Goal: Task Accomplishment & Management: Use online tool/utility

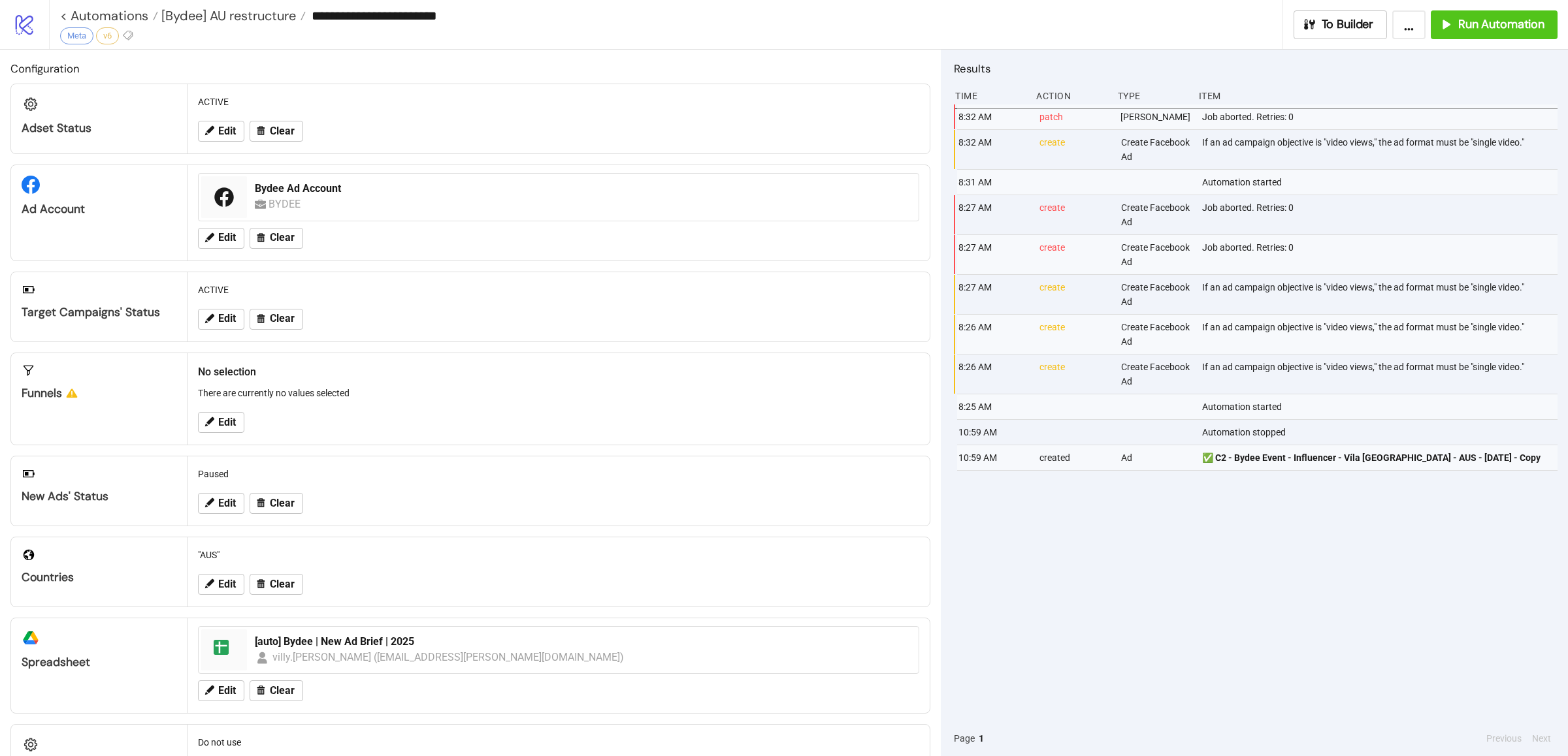
scroll to position [28, 0]
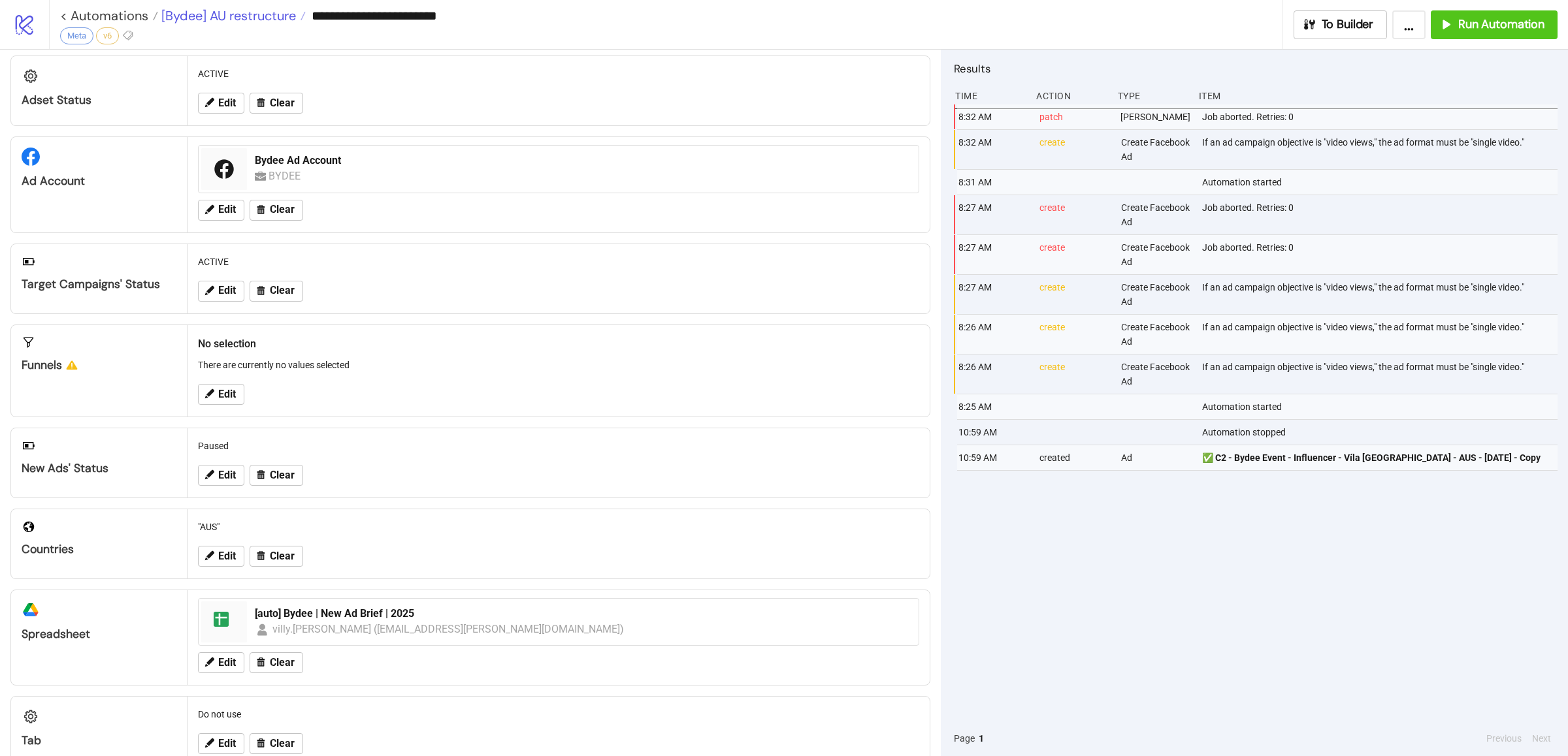
click at [230, 17] on span "[Bydee] AU restructure" at bounding box center [226, 16] width 138 height 17
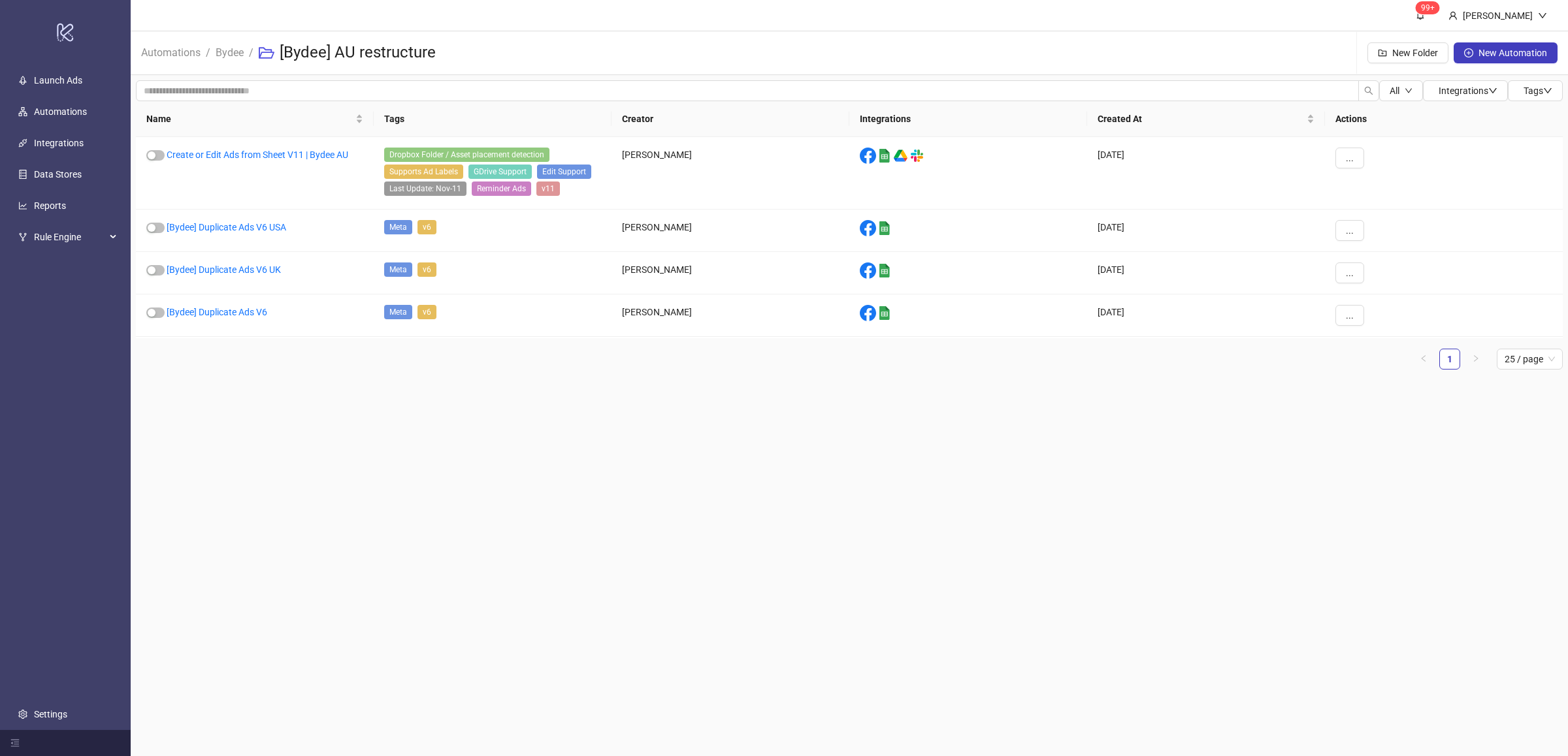
click at [421, 405] on main "99+ [PERSON_NAME] Automations / Bydee / [Bydee] AU restructure New Folder New A…" at bounding box center [849, 378] width 1437 height 756
click at [235, 59] on span "Bydee" at bounding box center [230, 53] width 28 height 17
click at [324, 355] on ul "1 25 / page" at bounding box center [849, 359] width 1427 height 21
drag, startPoint x: 376, startPoint y: 390, endPoint x: 375, endPoint y: 380, distance: 10.0
click at [376, 383] on main "99+ [PERSON_NAME] Automations / Bydee / [Bydee] AU restructure New Folder New A…" at bounding box center [849, 378] width 1437 height 756
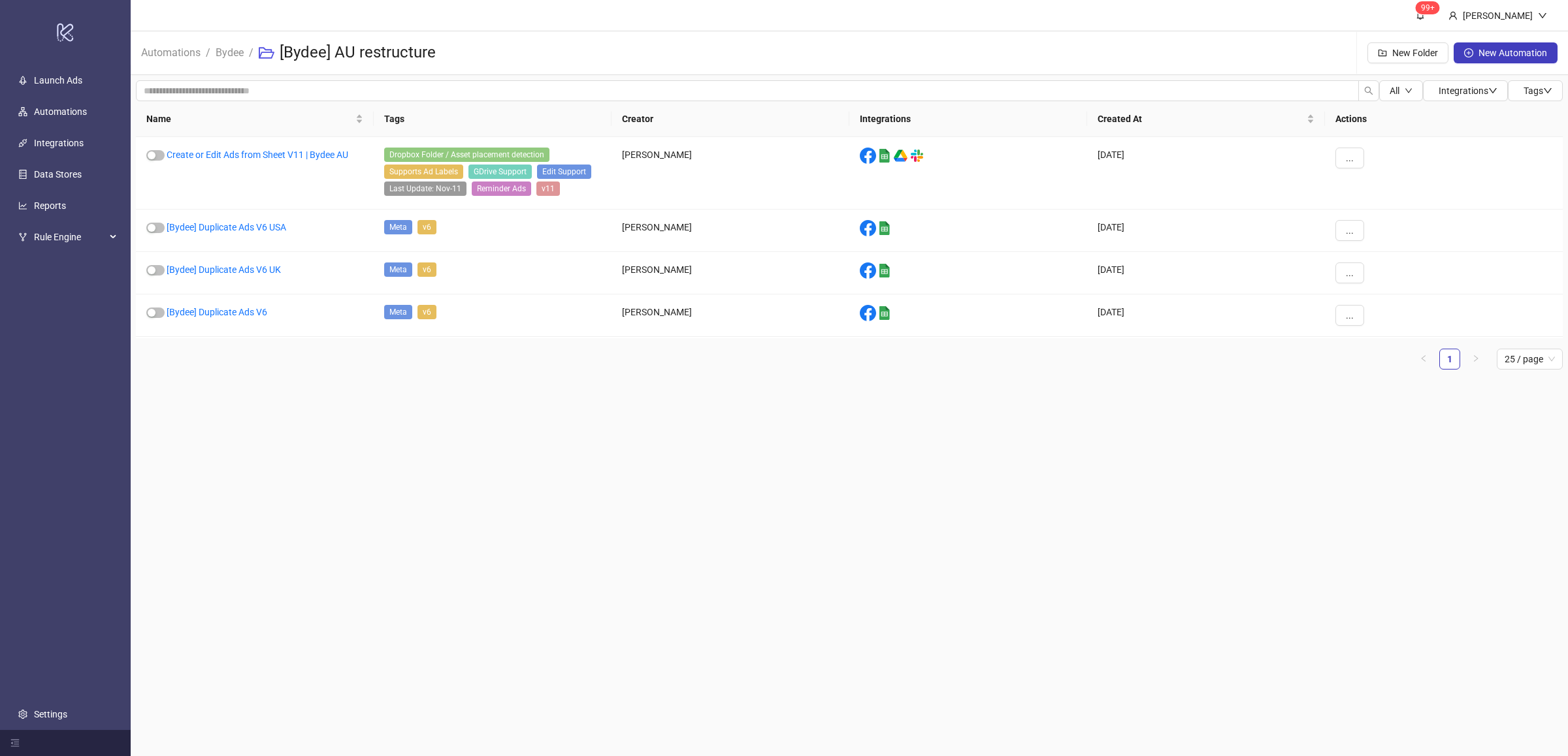
click at [366, 371] on div "Name Tags Creator Integrations Created At Actions Create or Edit Ads from Sheet…" at bounding box center [849, 240] width 1427 height 279
click at [368, 375] on div "Name Tags Creator Integrations Created At Actions Create or Edit Ads from Sheet…" at bounding box center [849, 240] width 1427 height 279
click at [340, 423] on main "99+ [PERSON_NAME] Automations / Bydee / [Bydee] AU restructure New Folder New A…" at bounding box center [849, 378] width 1437 height 756
click at [367, 392] on main "99+ [PERSON_NAME] Automations / Bydee / [Bydee] AU restructure New Folder New A…" at bounding box center [849, 378] width 1437 height 756
click at [1350, 319] on span "..." at bounding box center [1350, 315] width 8 height 11
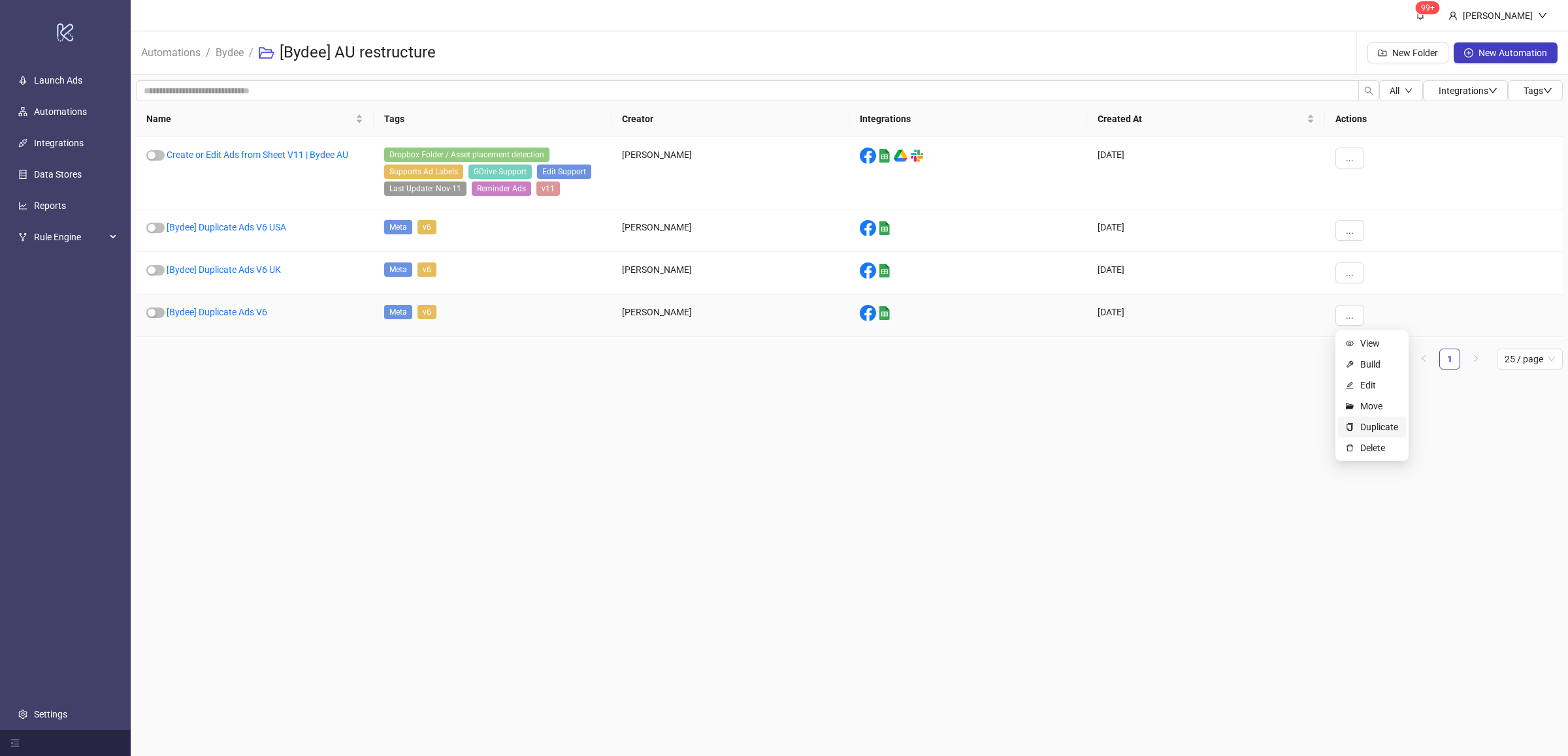
click at [1390, 429] on span "Duplicate" at bounding box center [1379, 427] width 38 height 15
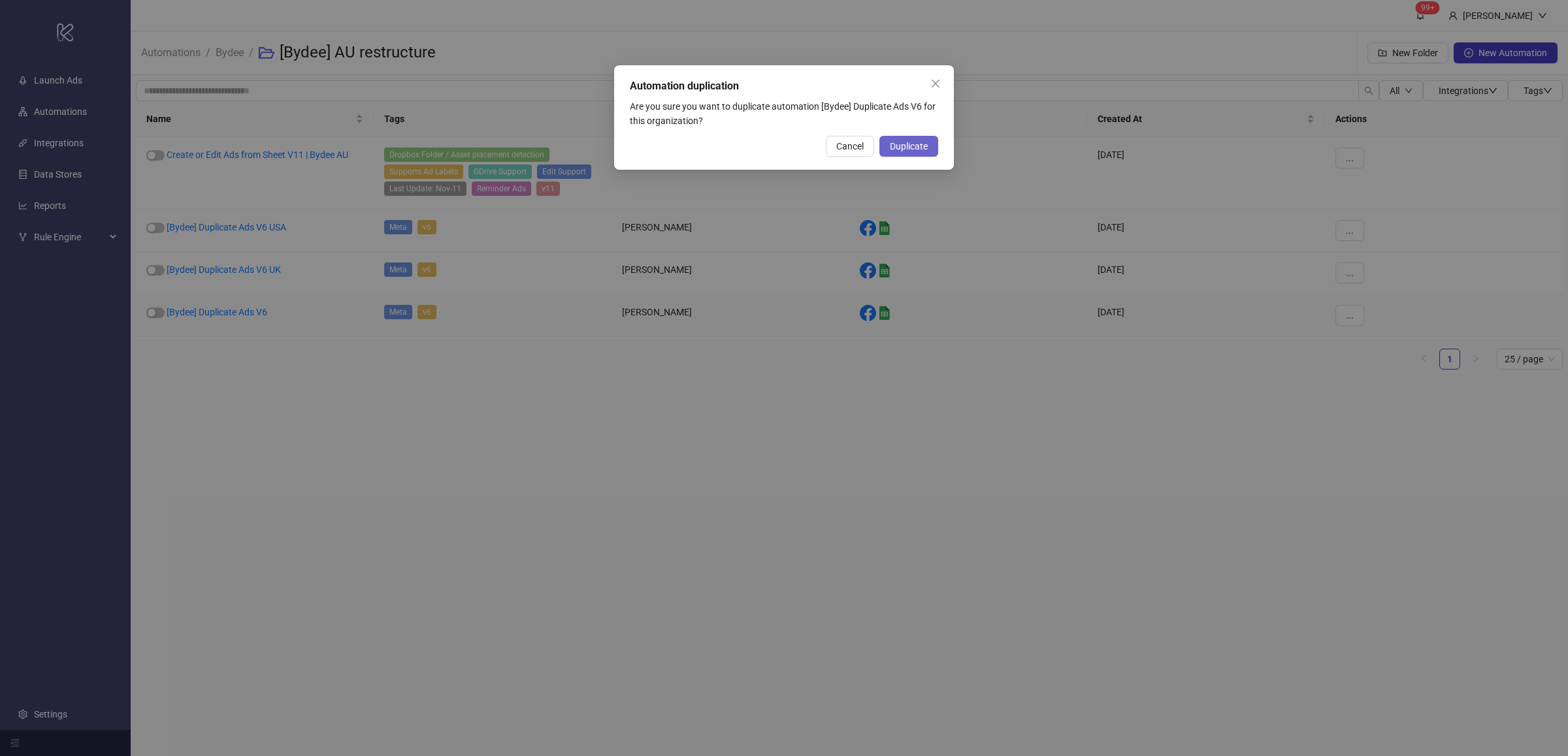
click at [907, 144] on span "Duplicate" at bounding box center [908, 146] width 38 height 11
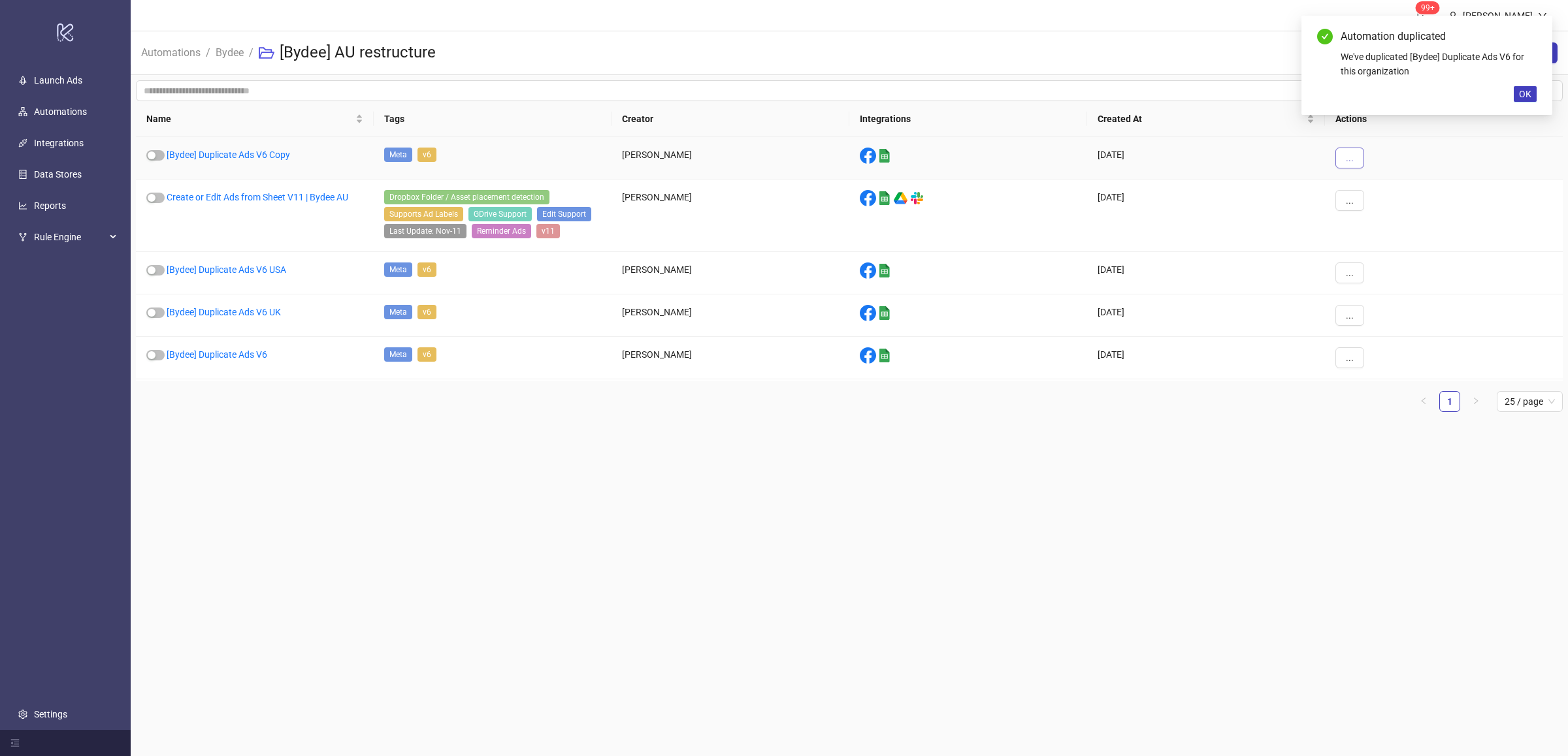
click at [1350, 155] on span "..." at bounding box center [1350, 158] width 8 height 11
click at [1374, 228] on span "Edit" at bounding box center [1379, 227] width 38 height 15
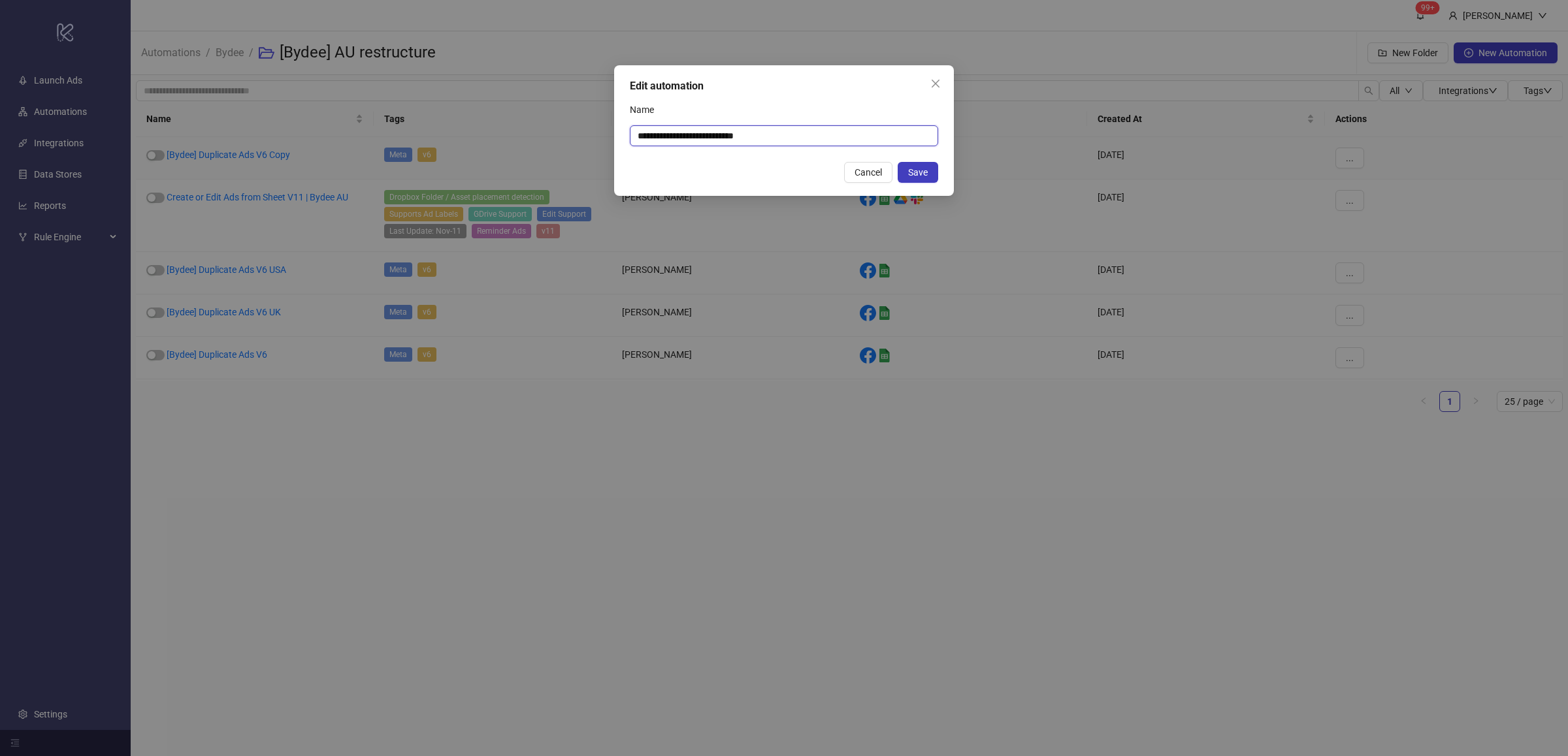
click at [766, 134] on input "**********" at bounding box center [784, 135] width 308 height 21
drag, startPoint x: 742, startPoint y: 133, endPoint x: 814, endPoint y: 134, distance: 72.0
click at [814, 134] on input "**********" at bounding box center [784, 135] width 308 height 21
type input "**********"
click at [921, 177] on span "Save" at bounding box center [917, 172] width 19 height 11
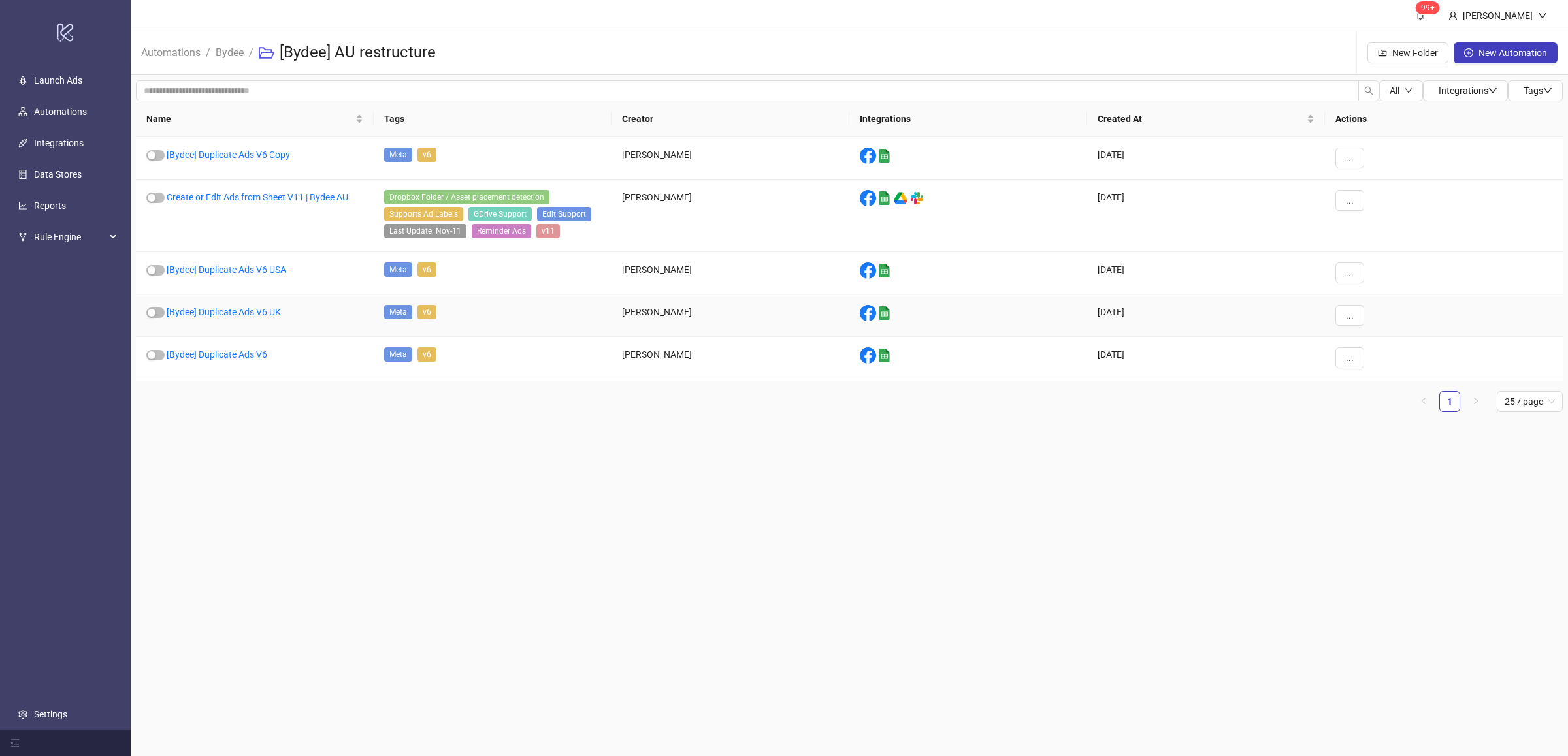
click at [647, 533] on main "99+ [PERSON_NAME] Automations / Bydee / [Bydee] AU restructure New Folder New A…" at bounding box center [849, 378] width 1437 height 756
click at [260, 156] on link "[Bydee] Duplicate Ads V6 test" at bounding box center [226, 155] width 119 height 11
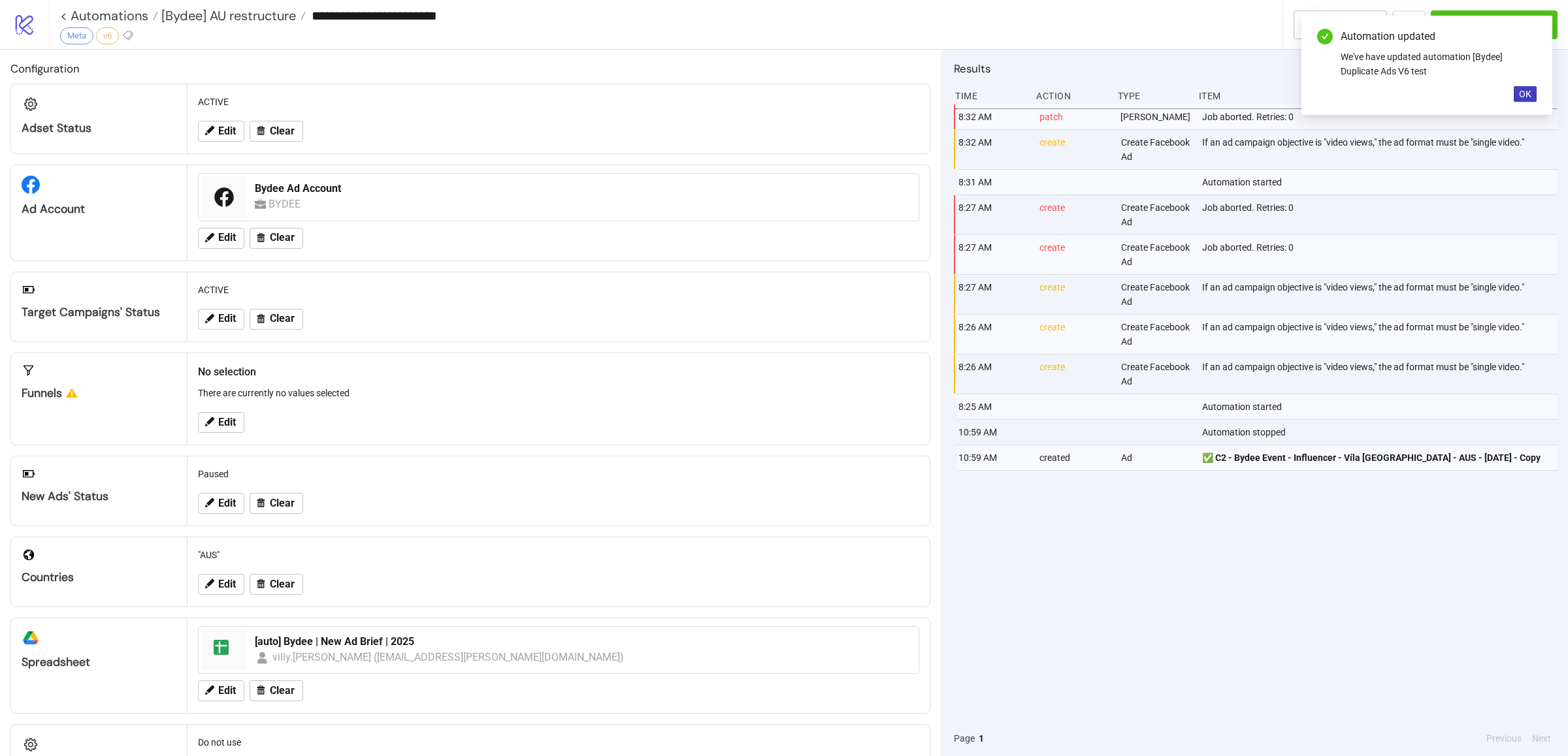
type input "**********"
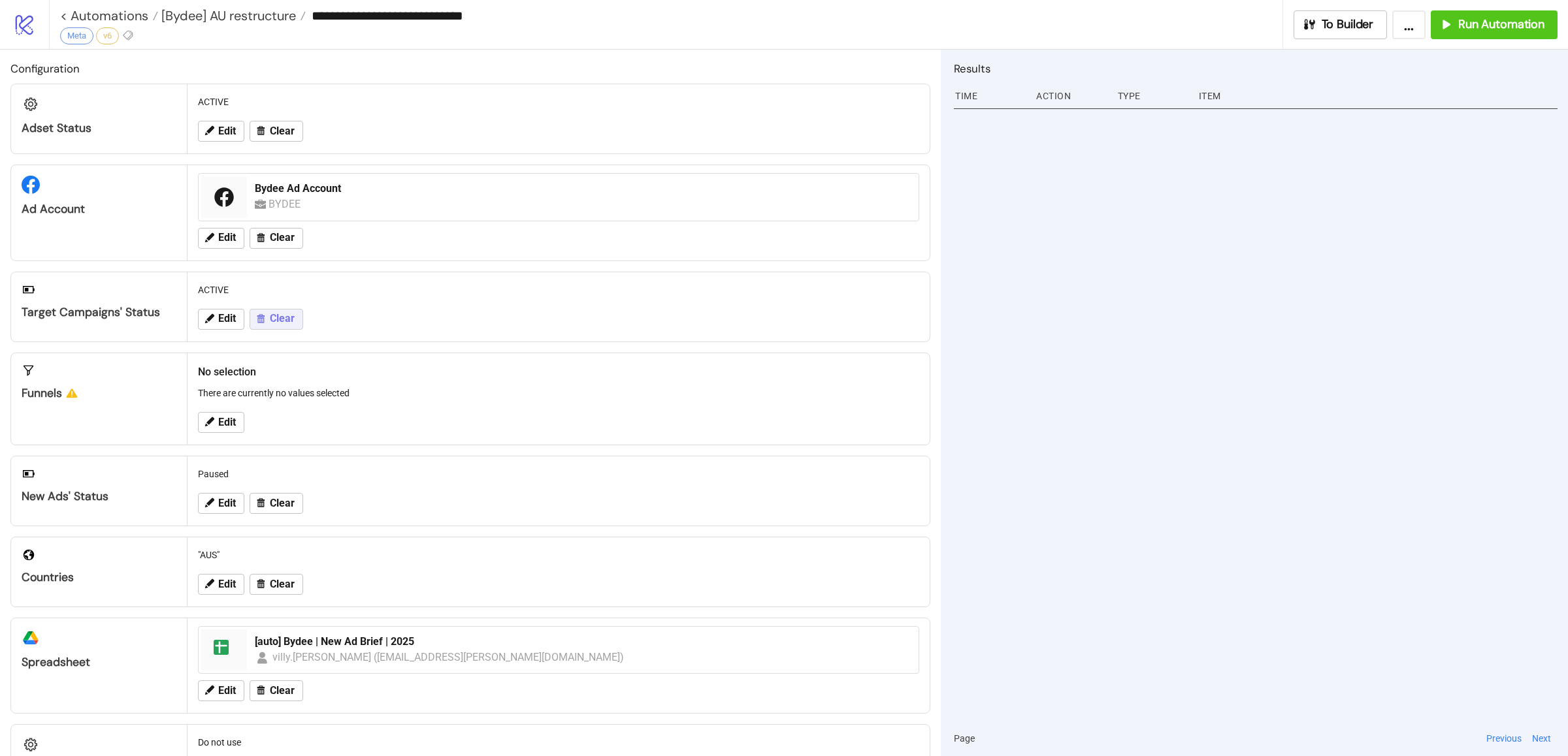
click at [272, 321] on span "Clear" at bounding box center [282, 319] width 25 height 12
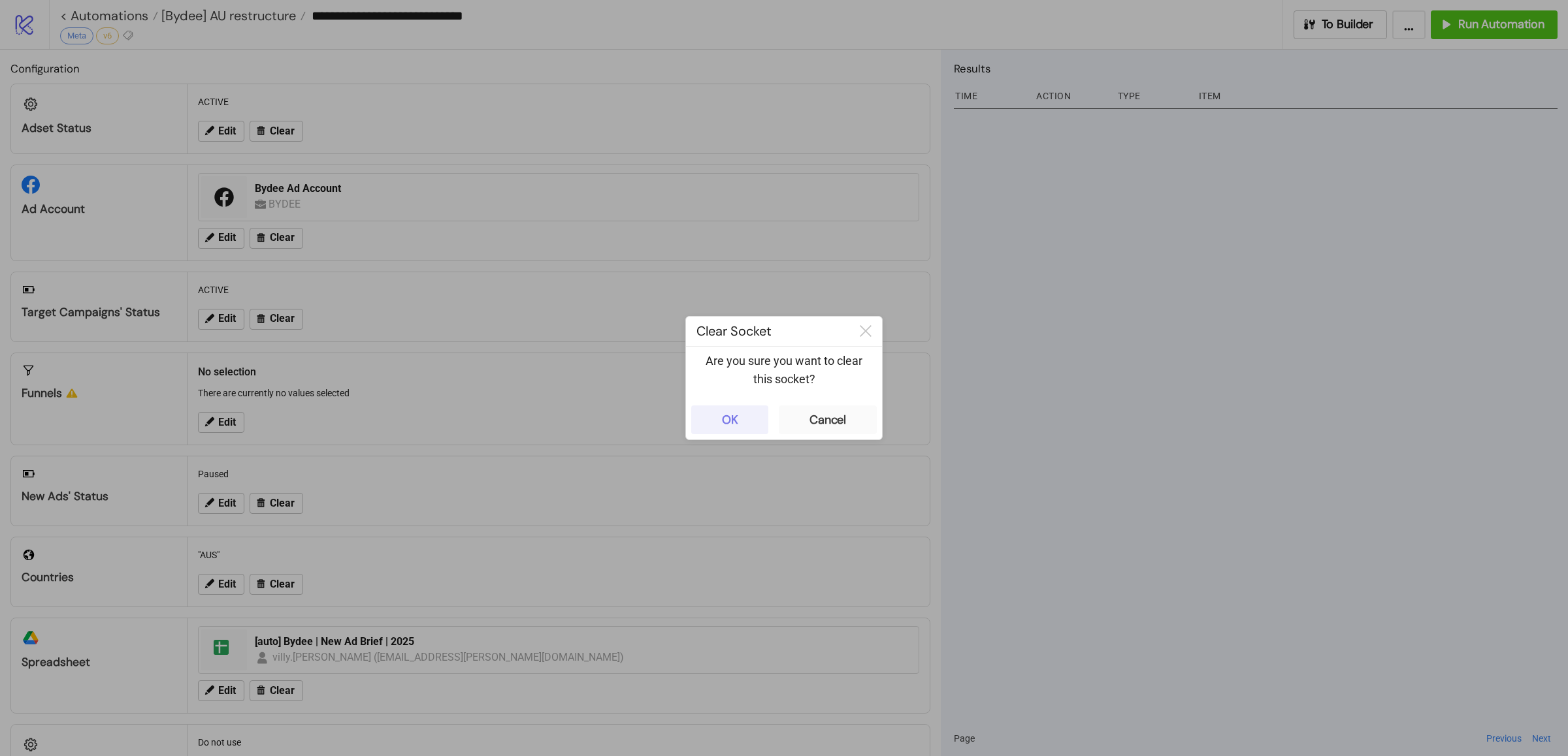
click at [732, 413] on div "OK" at bounding box center [730, 420] width 17 height 15
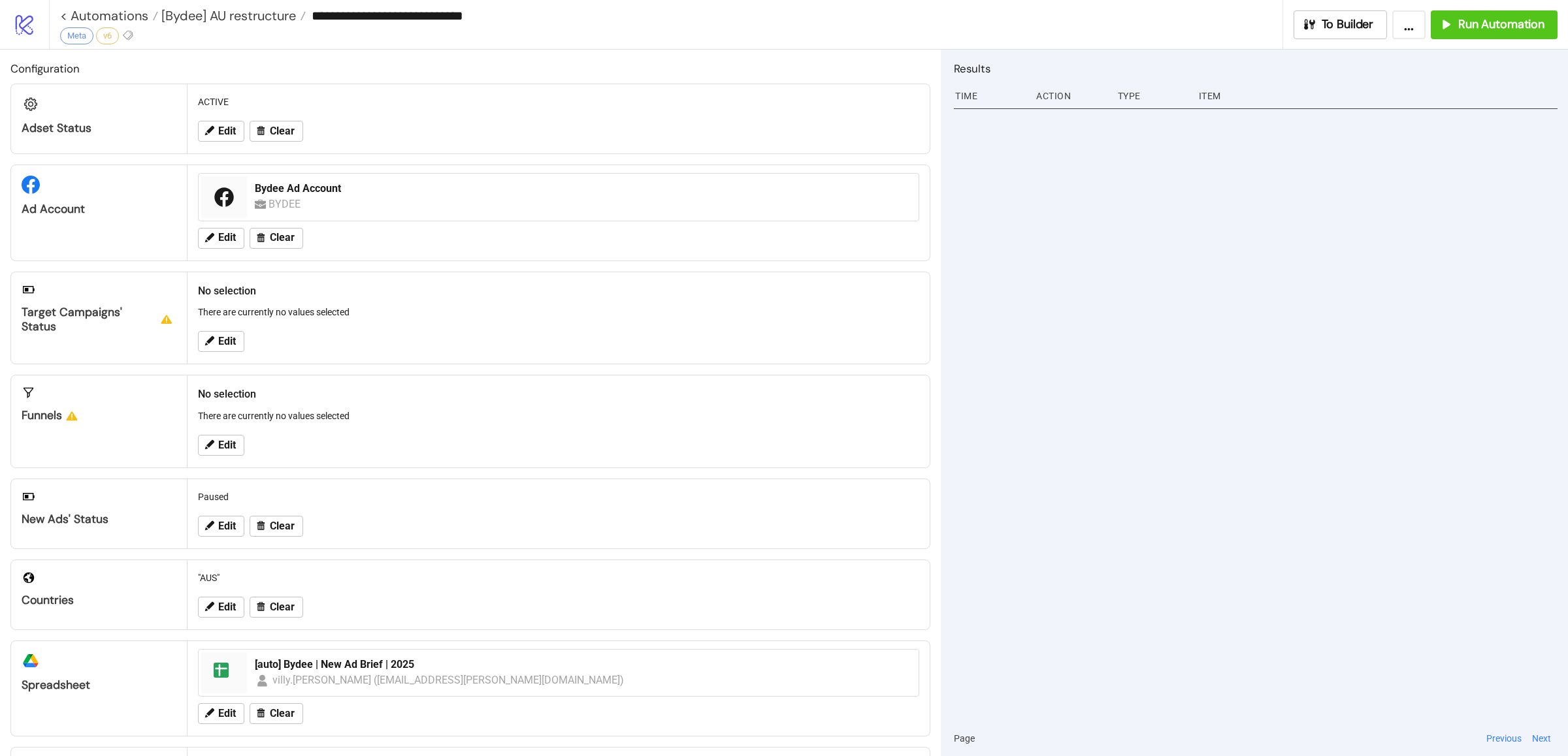
click at [486, 330] on div "Edit" at bounding box center [558, 341] width 732 height 34
click at [1058, 354] on div at bounding box center [1255, 413] width 604 height 616
click at [1465, 36] on button "Run Automation" at bounding box center [1494, 25] width 127 height 29
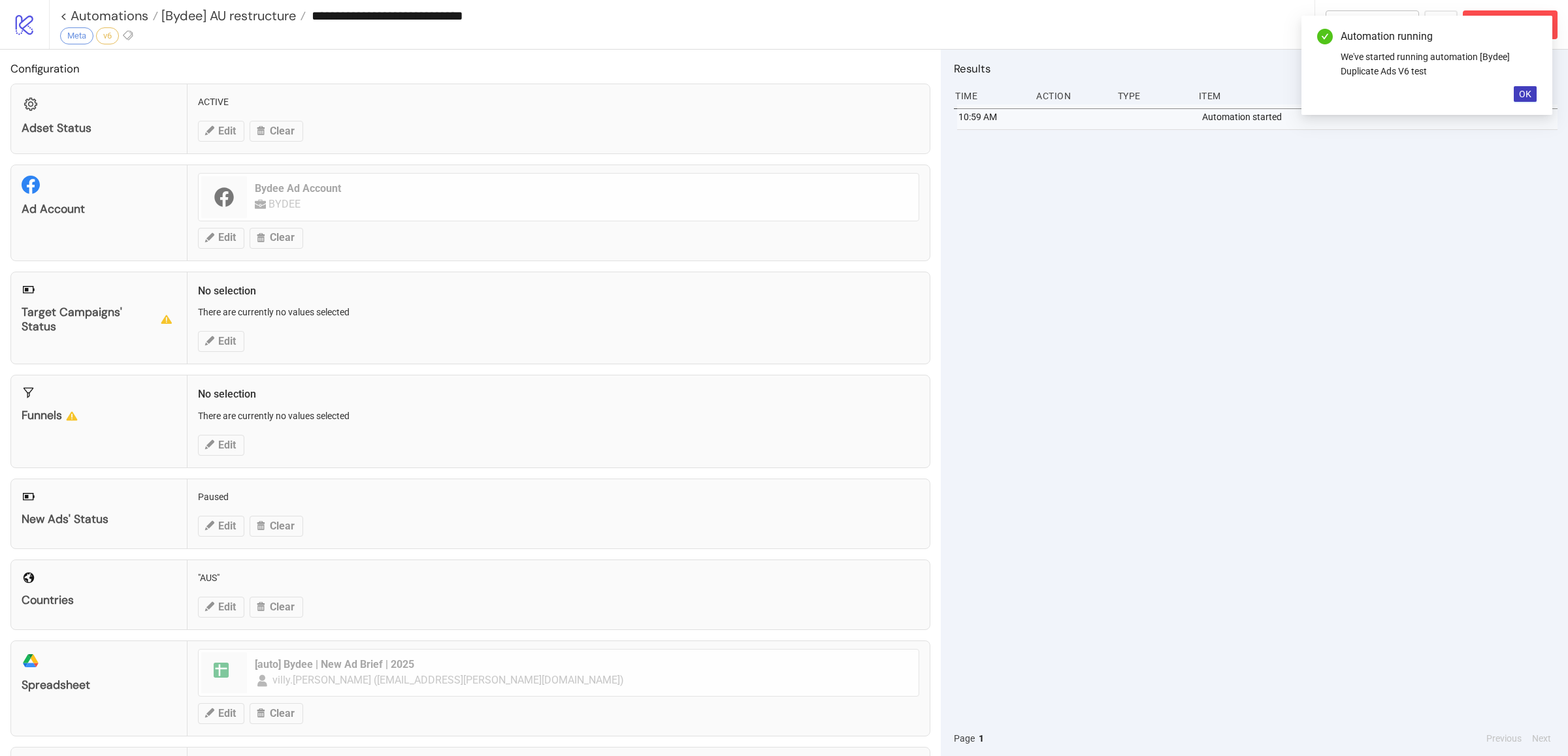
click at [1436, 327] on div "10:59 AM Automation started" at bounding box center [1255, 413] width 604 height 616
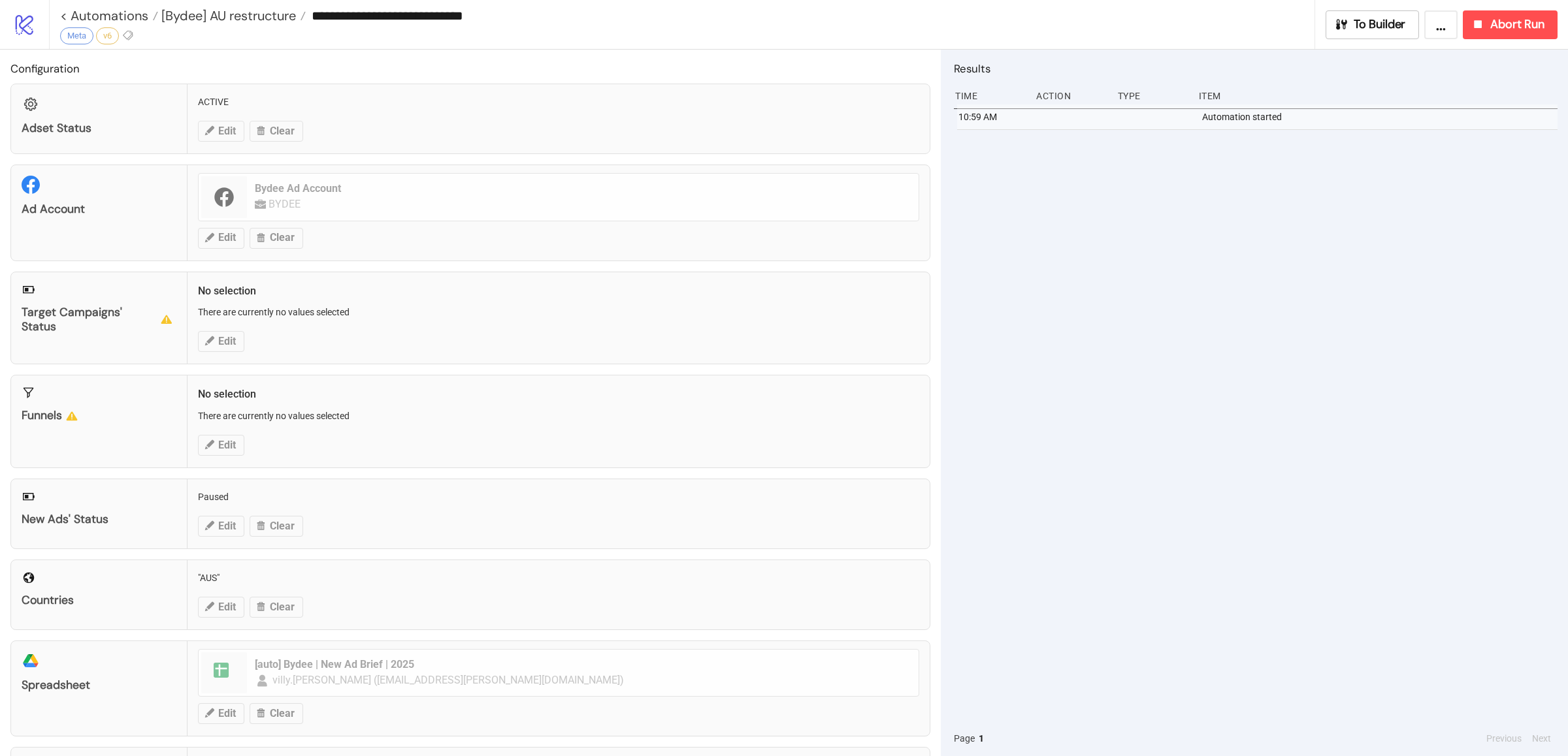
click at [1151, 343] on div "10:59 AM Automation started" at bounding box center [1255, 413] width 604 height 616
click at [1075, 222] on div "10:59 AM Automation started" at bounding box center [1255, 413] width 604 height 616
click at [1093, 270] on div "10:59 AM Automation started" at bounding box center [1255, 413] width 604 height 616
click at [244, 17] on span "[Bydee] AU restructure" at bounding box center [226, 16] width 138 height 17
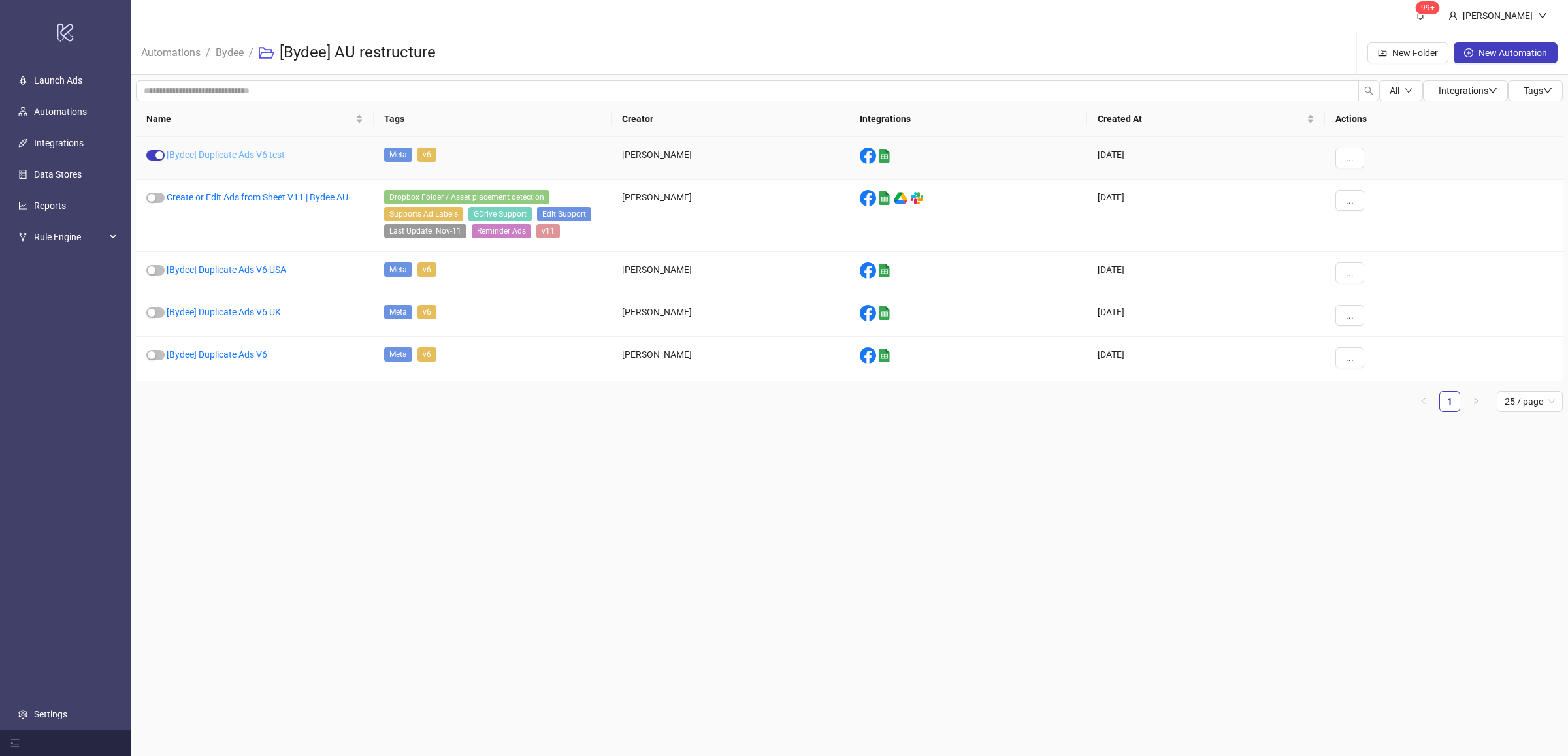
click at [246, 152] on link "[Bydee] Duplicate Ads V6 test" at bounding box center [226, 155] width 119 height 11
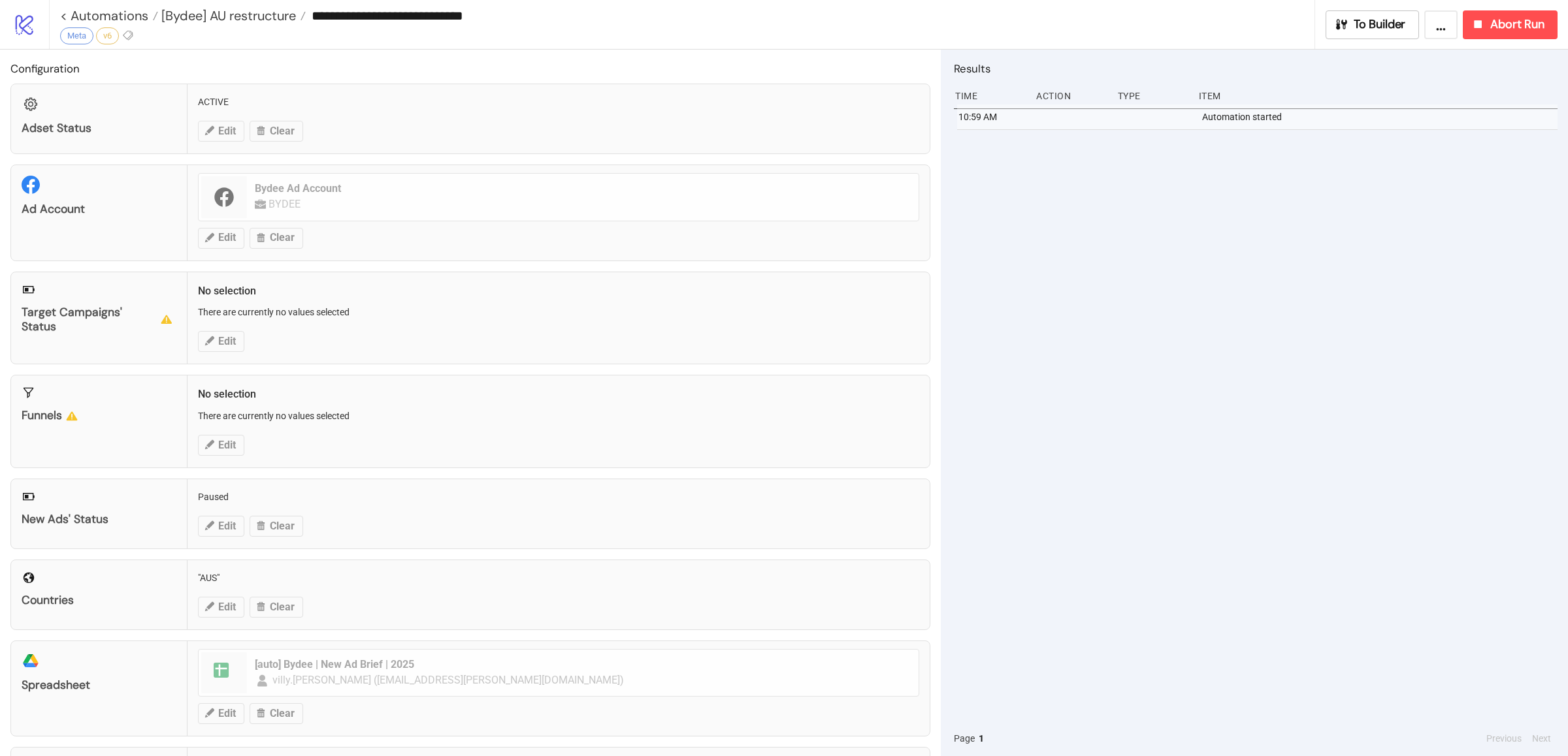
click at [1254, 347] on div "10:59 AM Automation started" at bounding box center [1255, 413] width 604 height 616
click at [1190, 314] on div "10:59 AM Automation started" at bounding box center [1255, 413] width 604 height 616
click at [1151, 317] on div "10:59 AM Automation started" at bounding box center [1255, 413] width 604 height 616
click at [1135, 365] on div "10:59 AM Automation started" at bounding box center [1255, 413] width 604 height 616
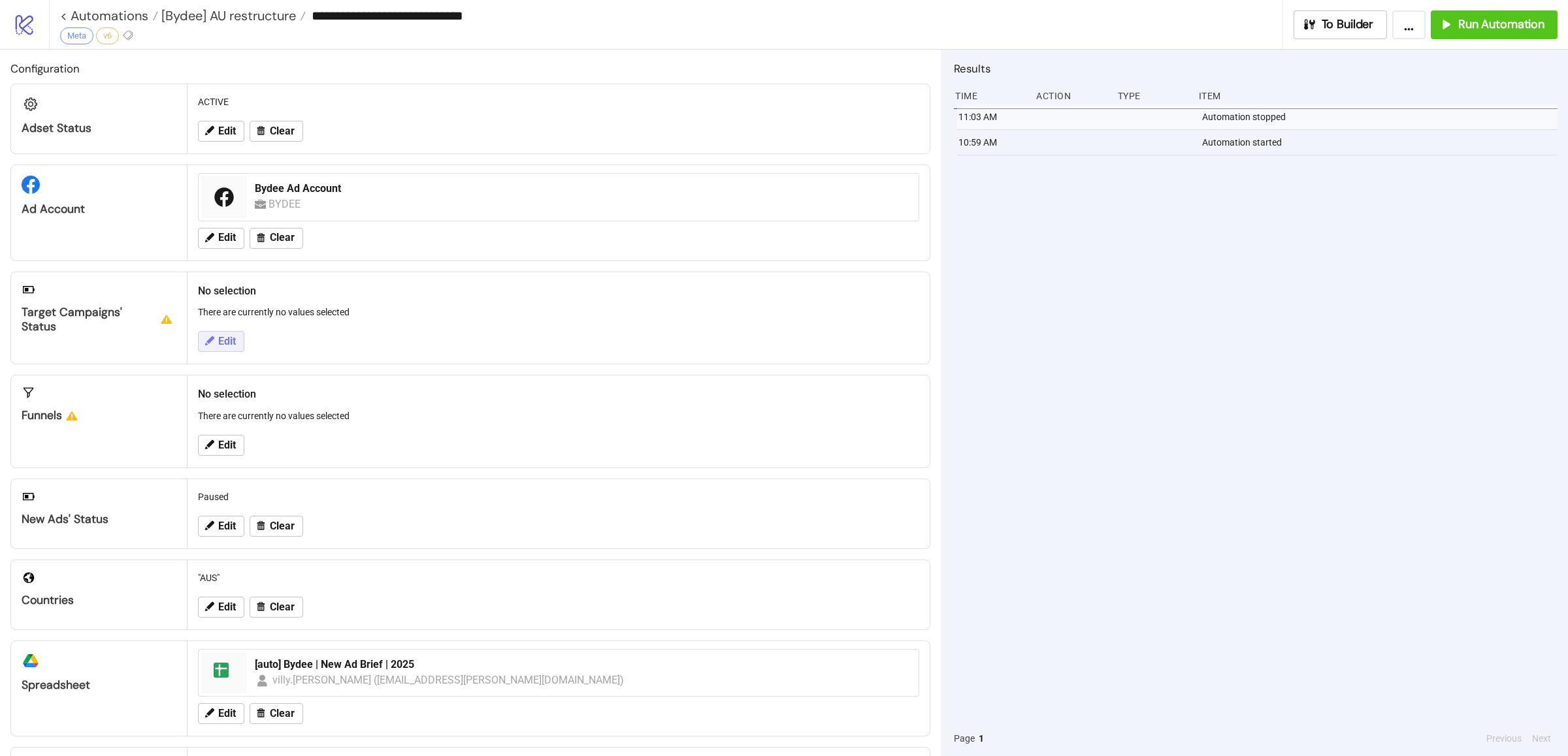
click at [218, 347] on span "Edit" at bounding box center [227, 341] width 17 height 12
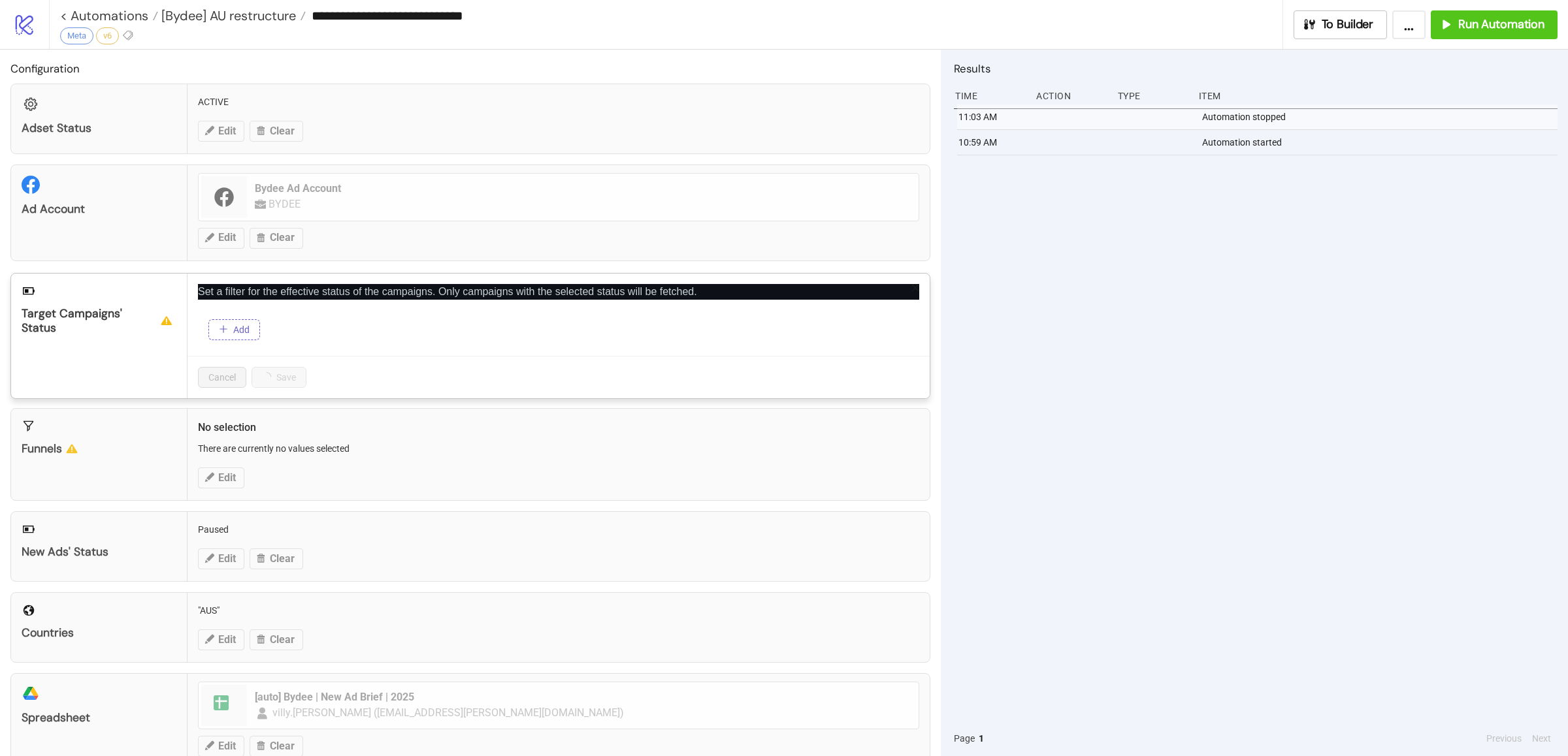
click at [244, 334] on span "Add" at bounding box center [241, 330] width 17 height 11
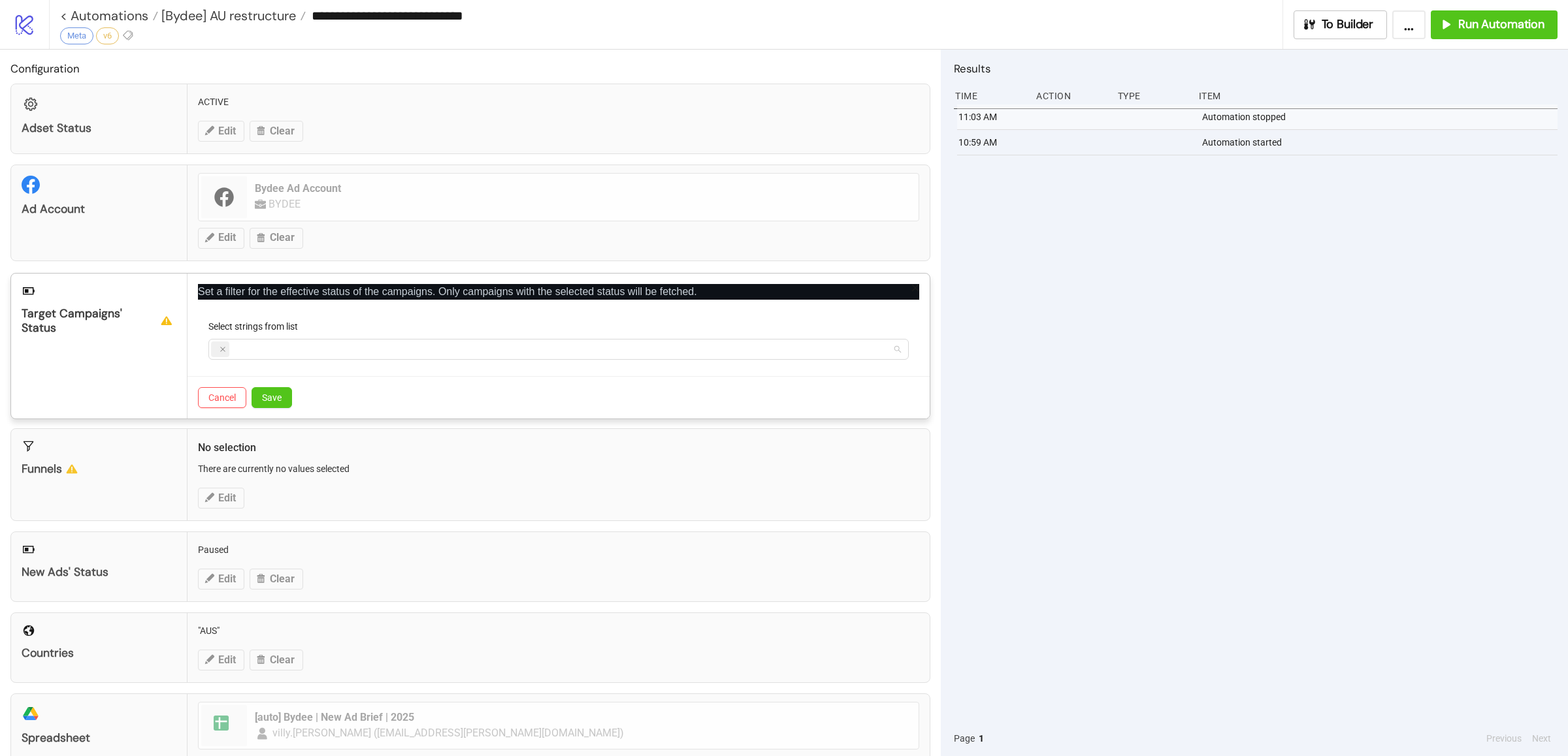
click at [266, 350] on div at bounding box center [551, 349] width 681 height 18
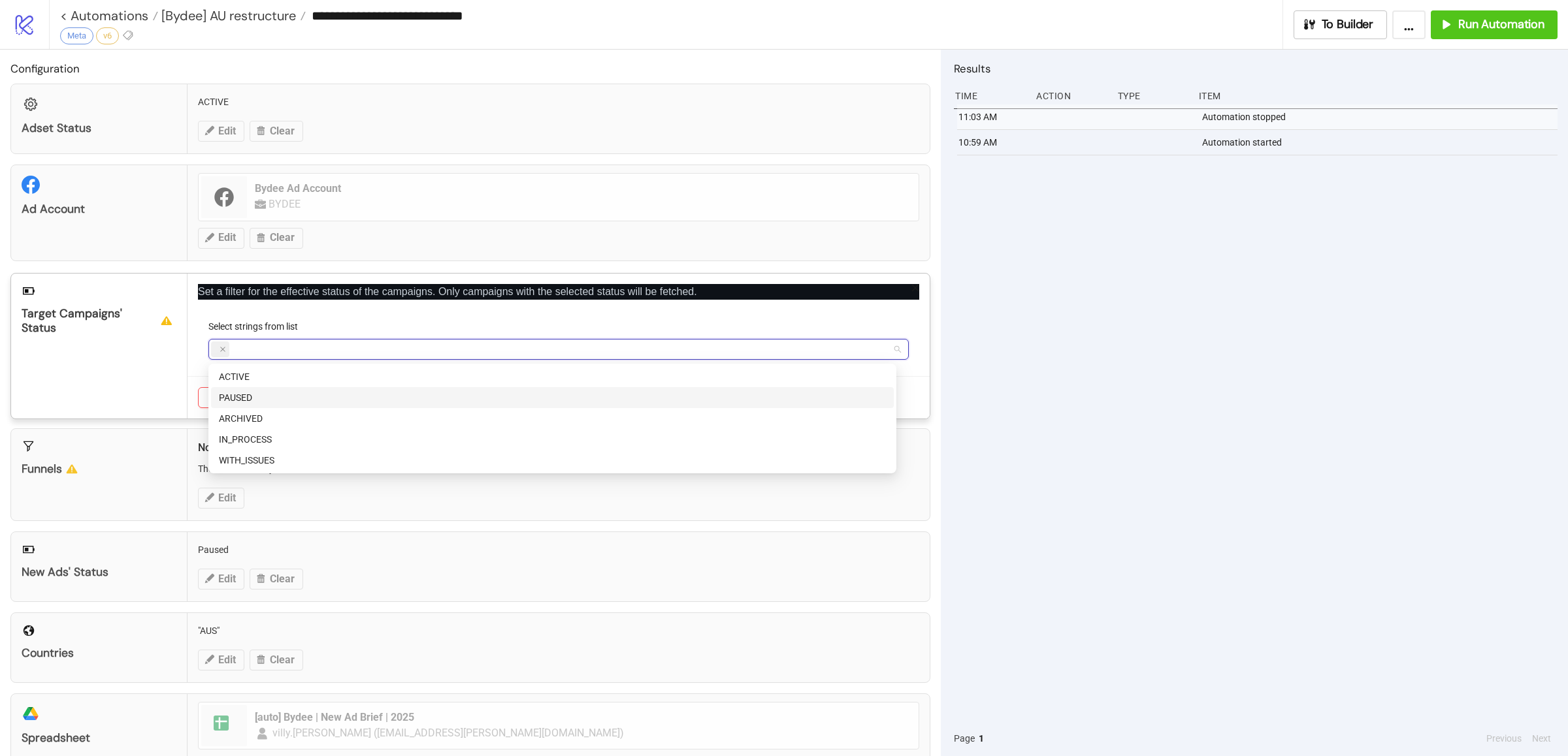
click at [299, 394] on div "PAUSED" at bounding box center [553, 398] width 667 height 15
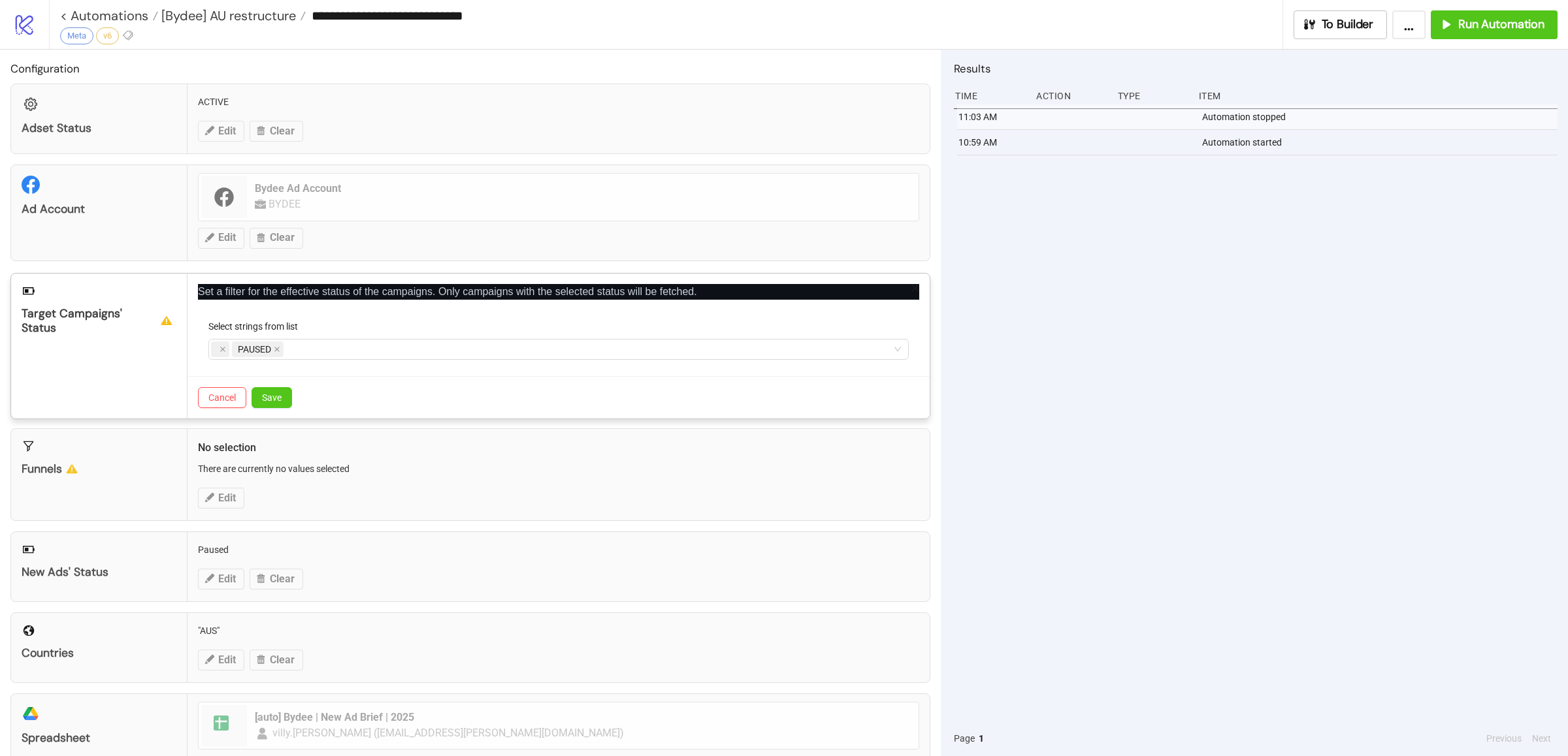
click at [152, 371] on div "Target Campaigns' Status" at bounding box center [99, 346] width 176 height 145
click at [267, 399] on span "Save" at bounding box center [271, 398] width 19 height 11
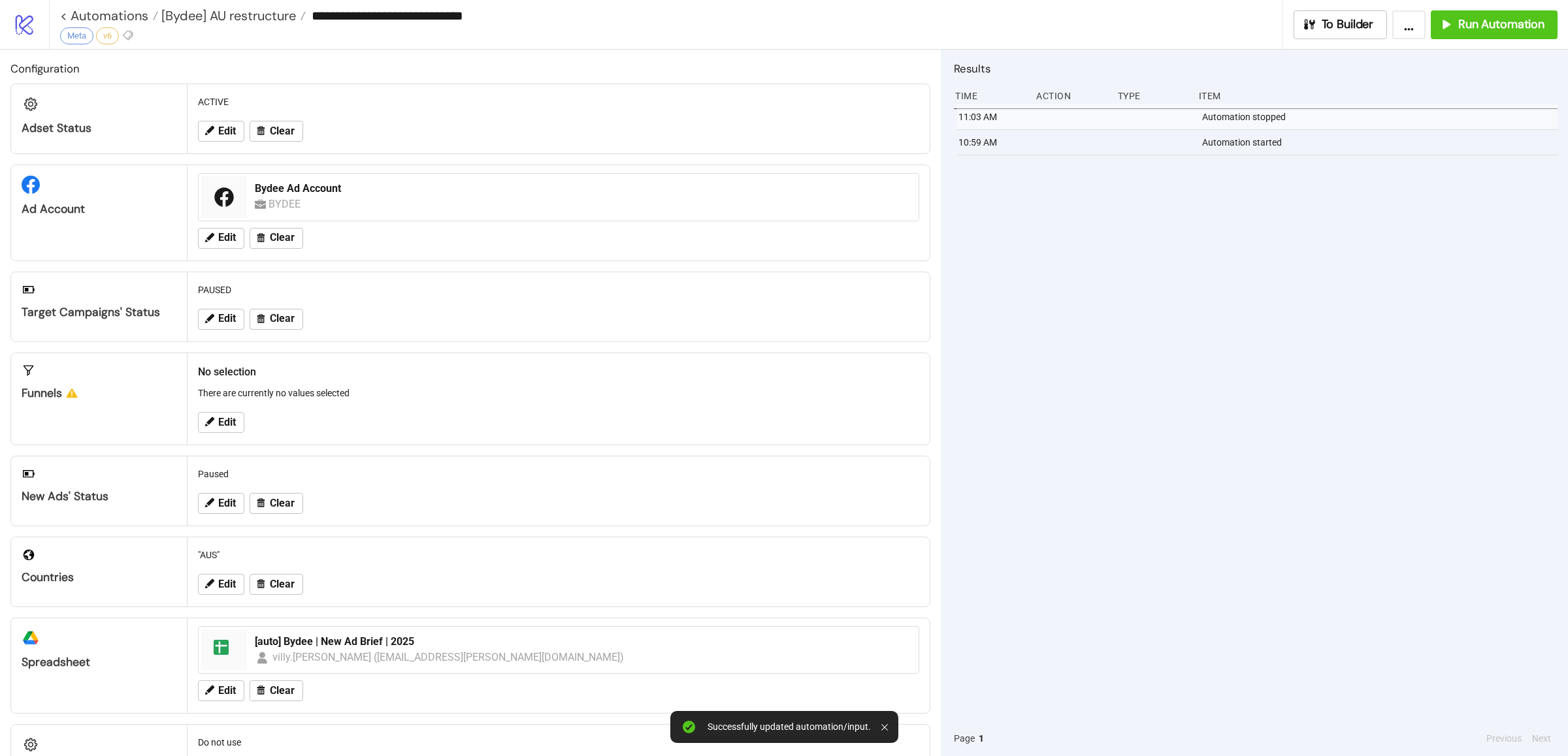
click at [1176, 426] on div "11:03 AM Automation stopped 10:59 AM Automation started" at bounding box center [1255, 413] width 604 height 616
click at [1180, 427] on div "11:03 AM Automation stopped 10:59 AM Automation started" at bounding box center [1255, 413] width 604 height 616
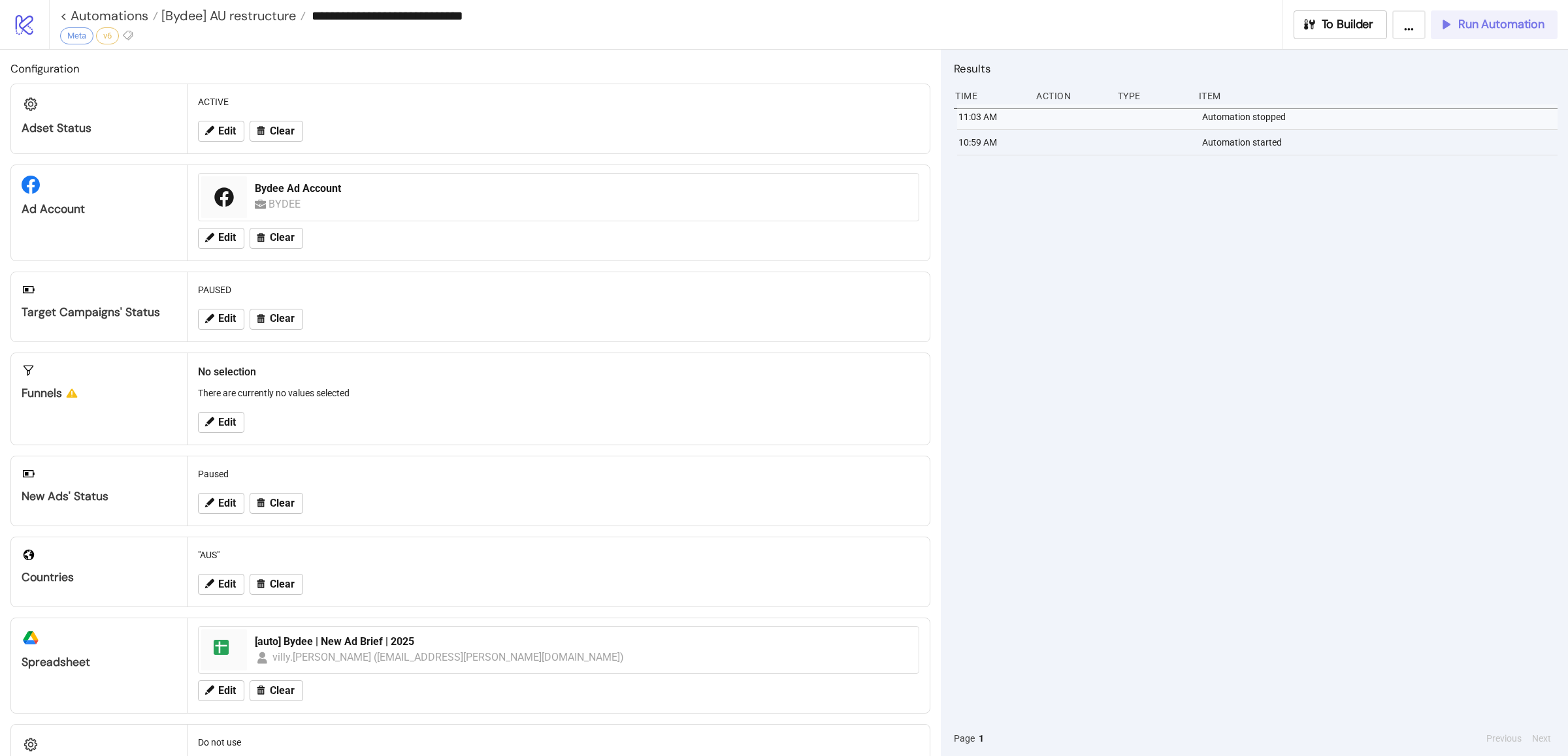
click at [1470, 29] on span "Run Automation" at bounding box center [1501, 25] width 87 height 15
click at [1480, 33] on button "Run Automation" at bounding box center [1494, 25] width 127 height 29
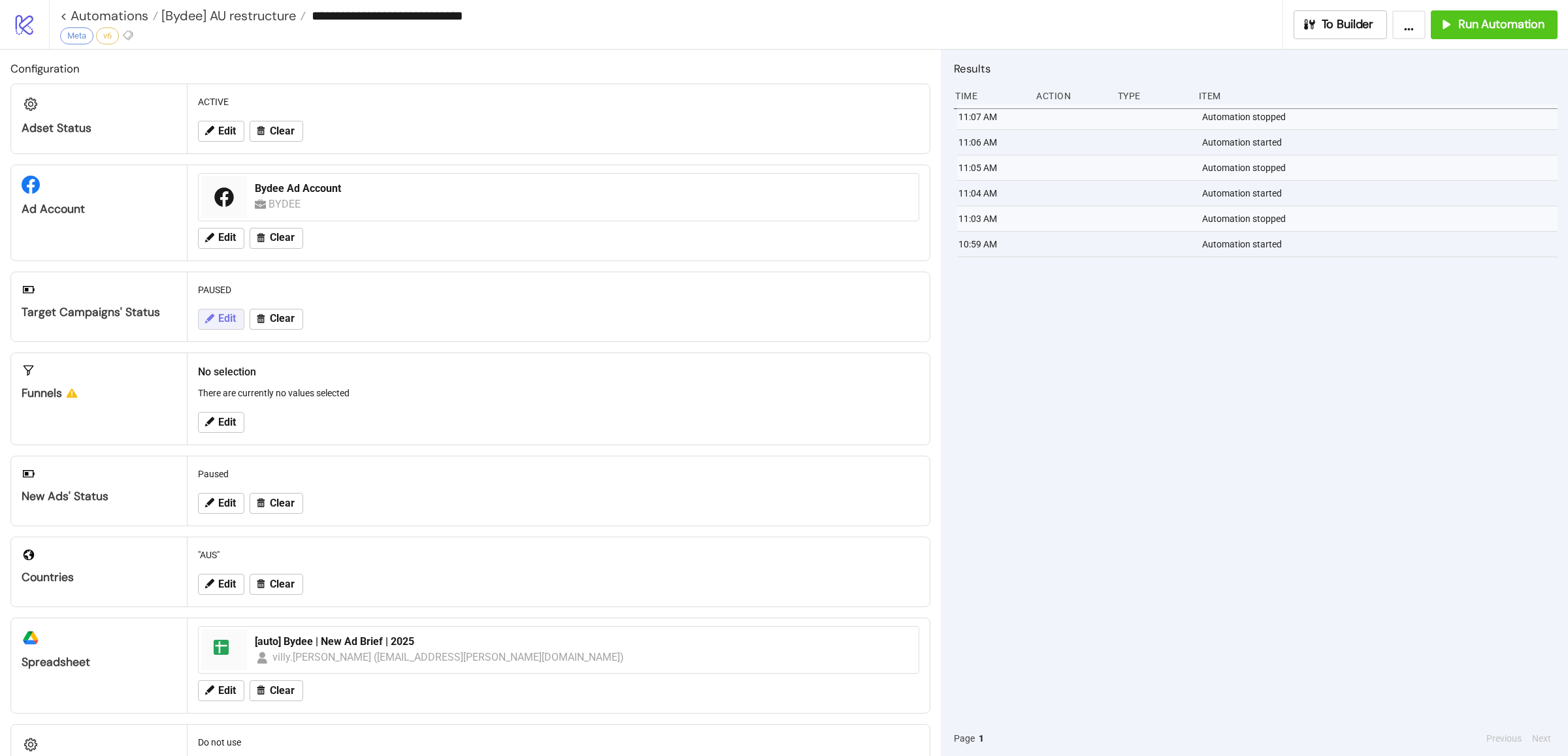
click at [232, 321] on span "Edit" at bounding box center [227, 319] width 17 height 12
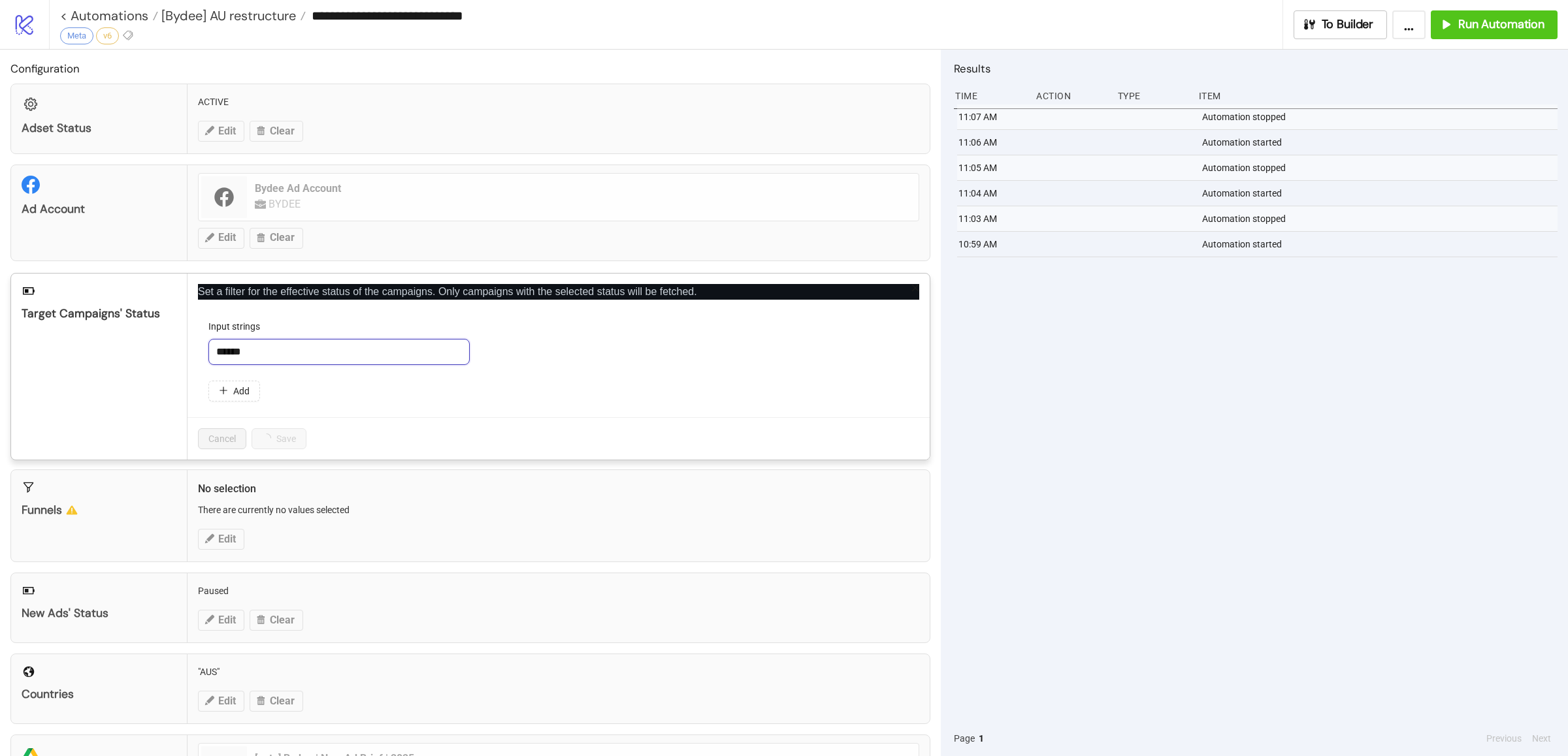
click at [281, 354] on input "******" at bounding box center [339, 351] width 261 height 26
drag, startPoint x: 285, startPoint y: 354, endPoint x: 162, endPoint y: 351, distance: 123.0
click at [162, 351] on div "Target Campaigns' Status Set a filter for the effective status of the campaigns…" at bounding box center [470, 367] width 919 height 188
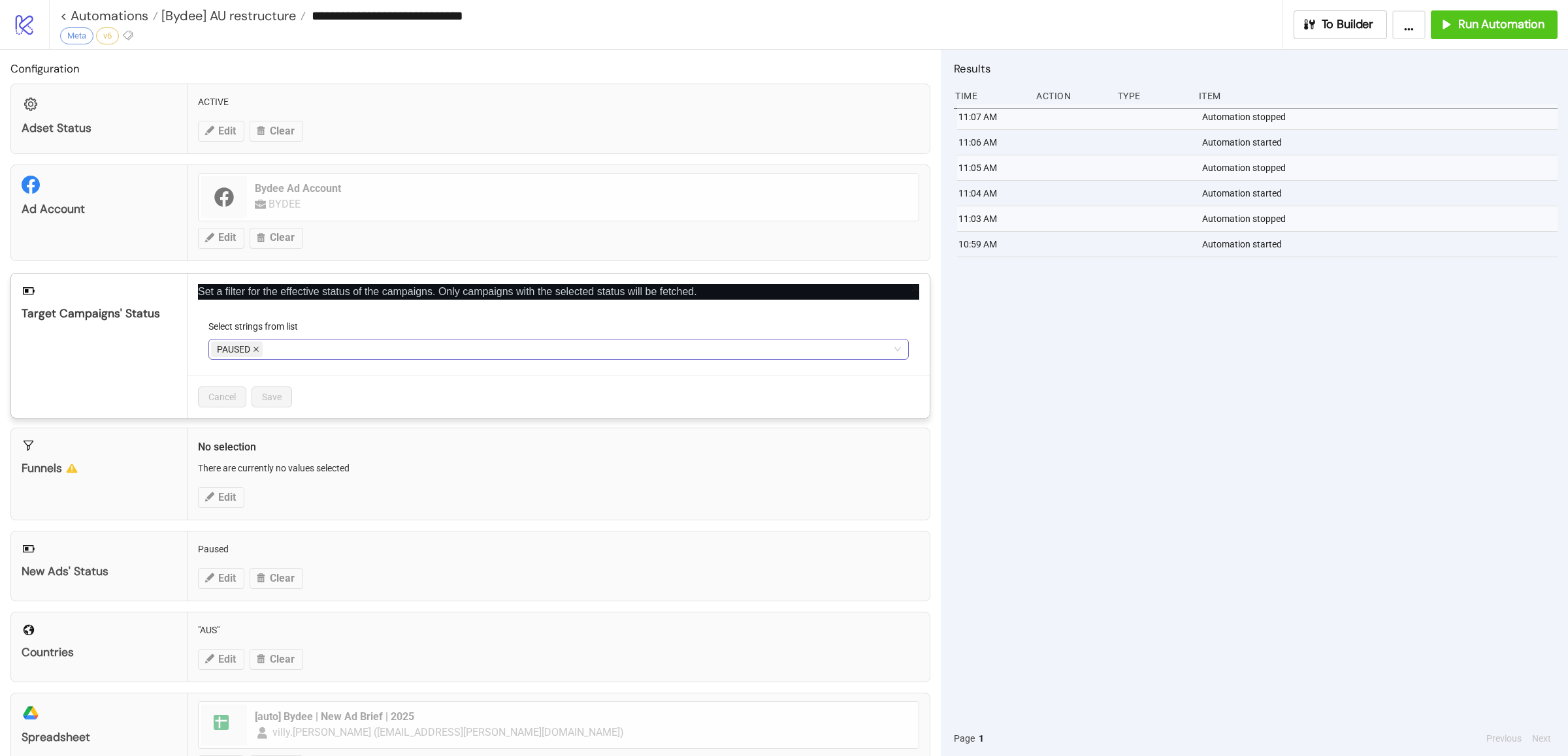
click at [257, 349] on icon "close" at bounding box center [256, 349] width 7 height 7
click at [242, 353] on div at bounding box center [551, 349] width 681 height 18
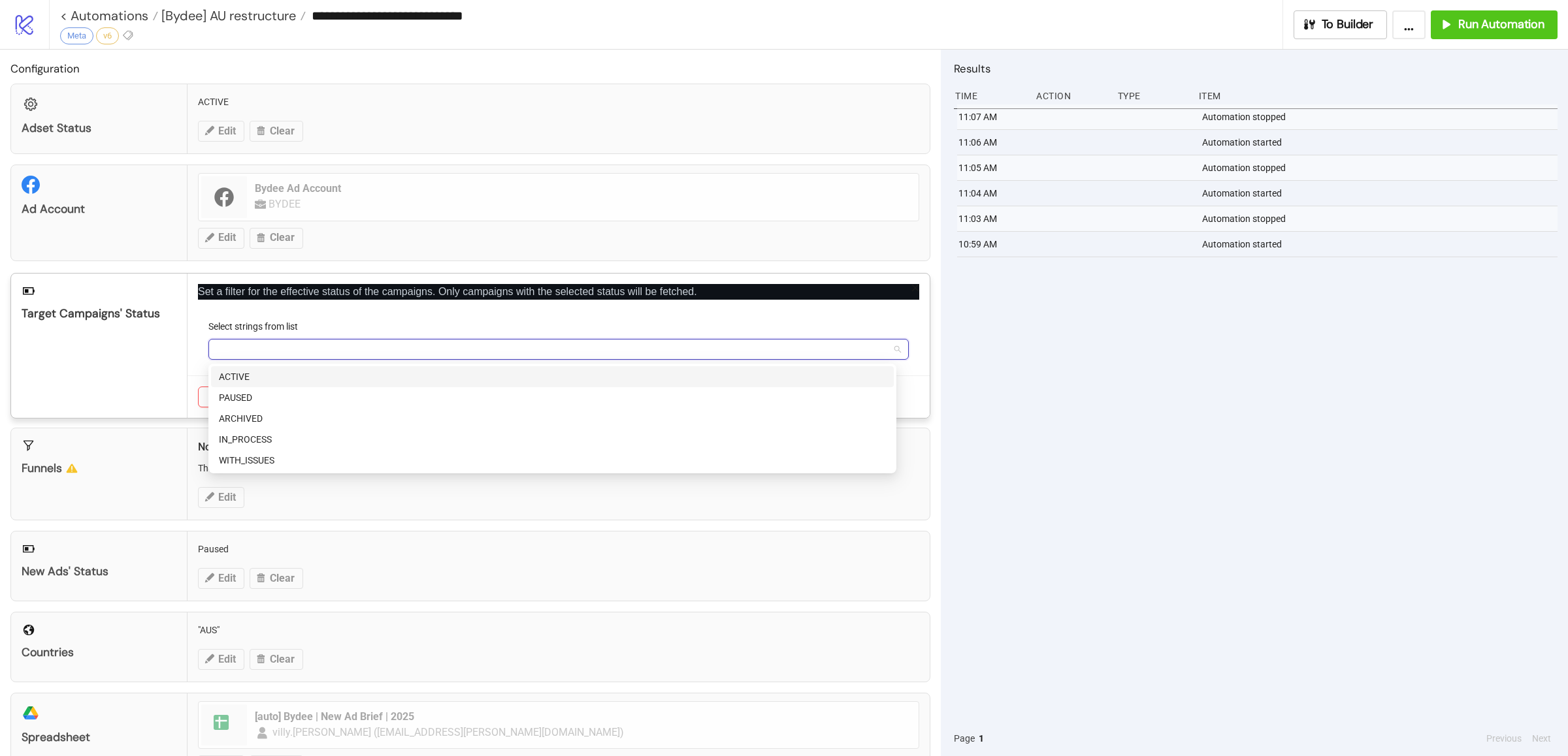
click at [256, 376] on div "ACTIVE" at bounding box center [553, 377] width 667 height 15
click at [139, 371] on div "Target Campaigns' Status" at bounding box center [99, 345] width 176 height 144
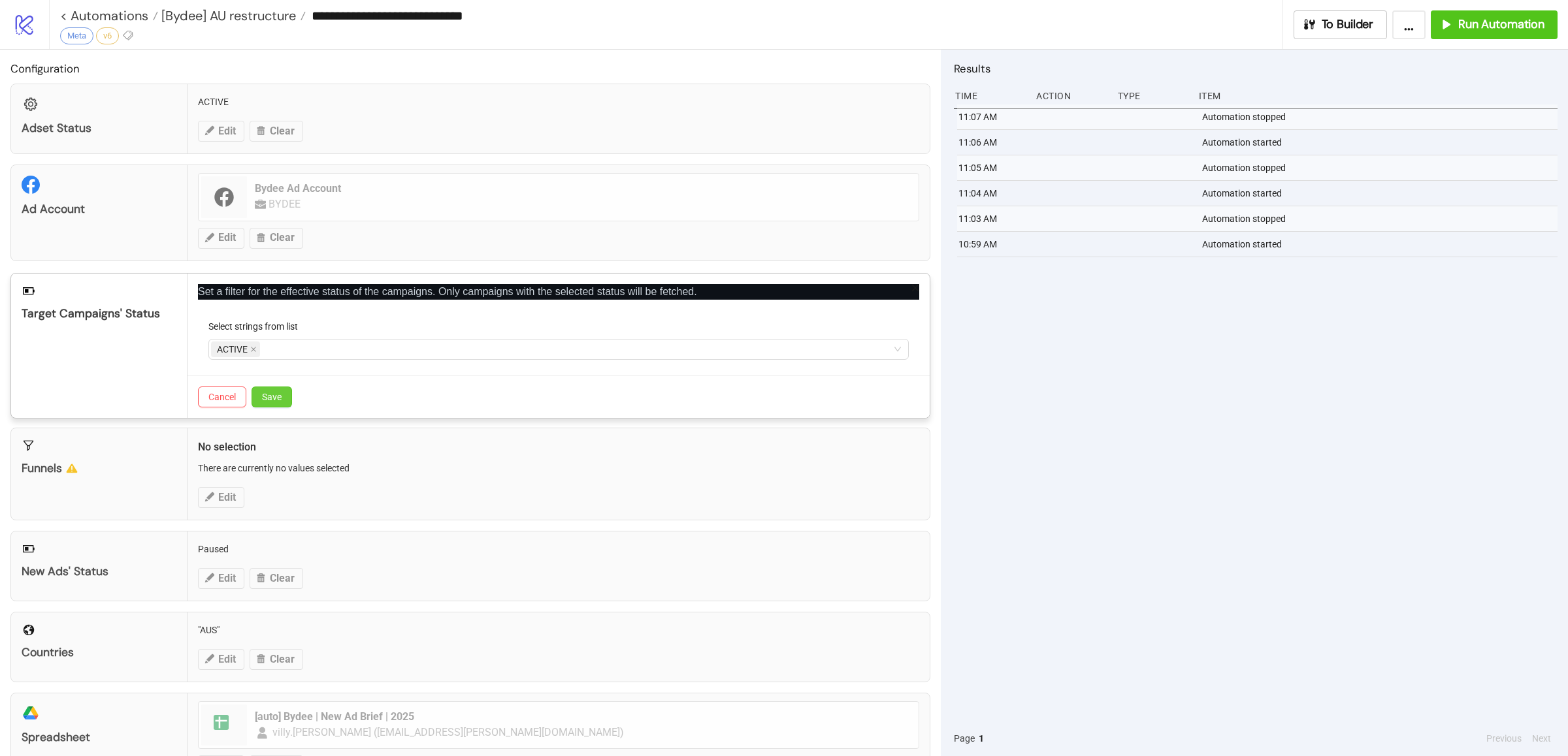
click at [275, 403] on button "Save" at bounding box center [272, 397] width 41 height 21
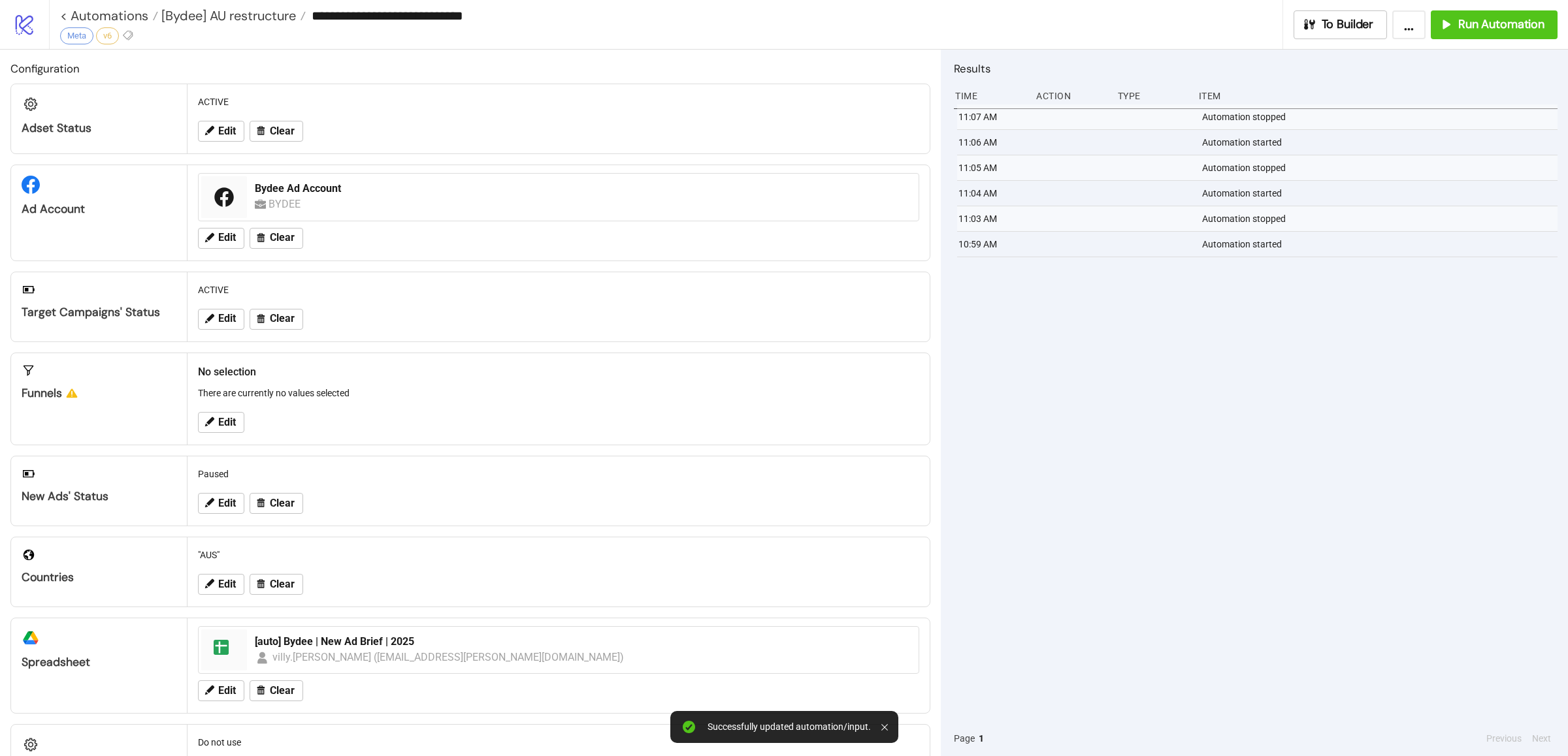
click at [1075, 353] on div "11:07 AM Automation stopped 11:06 AM Automation started 11:05 AM Automation sto…" at bounding box center [1255, 413] width 604 height 616
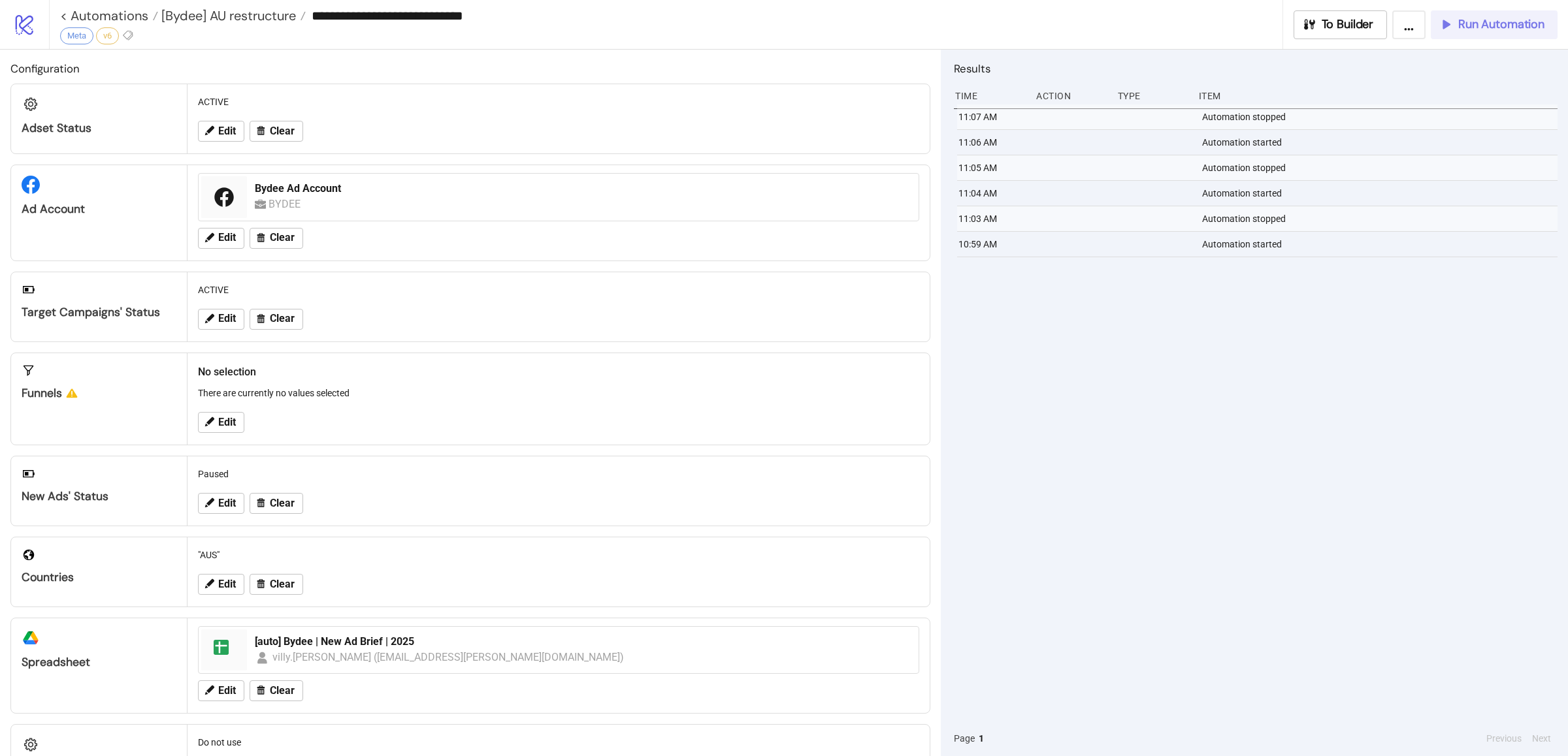
click at [1465, 27] on span "Run Automation" at bounding box center [1501, 25] width 87 height 15
click at [1043, 378] on div "11:09 AM Automation stopped 11:09 AM Automation started 11:07 AM Automation sto…" at bounding box center [1255, 413] width 604 height 616
click at [1102, 459] on div "11:09 AM Automation stopped 11:09 AM Automation started 11:07 AM Automation sto…" at bounding box center [1255, 413] width 604 height 616
click at [1127, 469] on div "11:09 AM Automation stopped 11:09 AM Automation started 11:07 AM Automation sto…" at bounding box center [1255, 413] width 604 height 616
click at [1468, 25] on span "Run Automation" at bounding box center [1501, 25] width 87 height 15
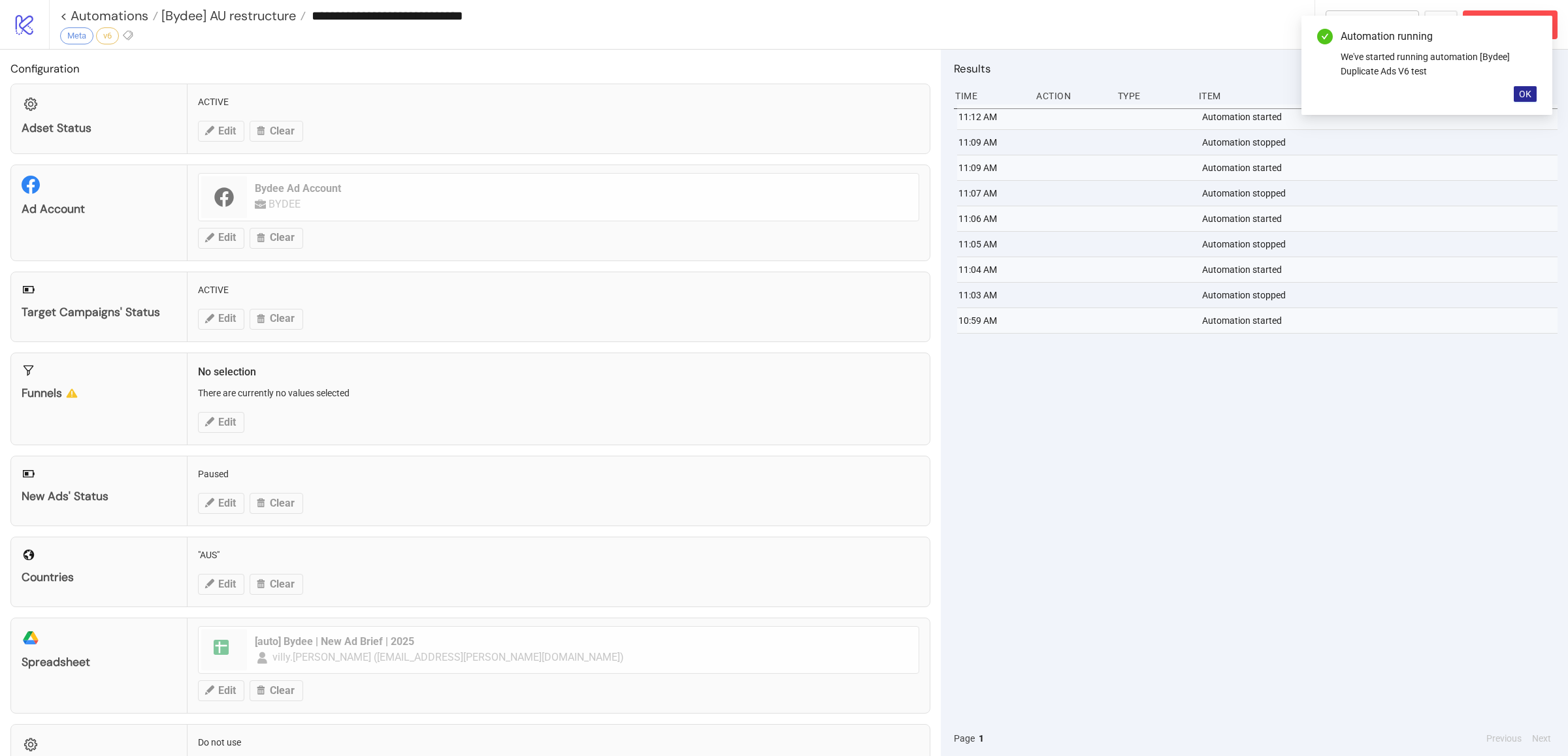
click at [1533, 89] on button "OK" at bounding box center [1525, 94] width 23 height 16
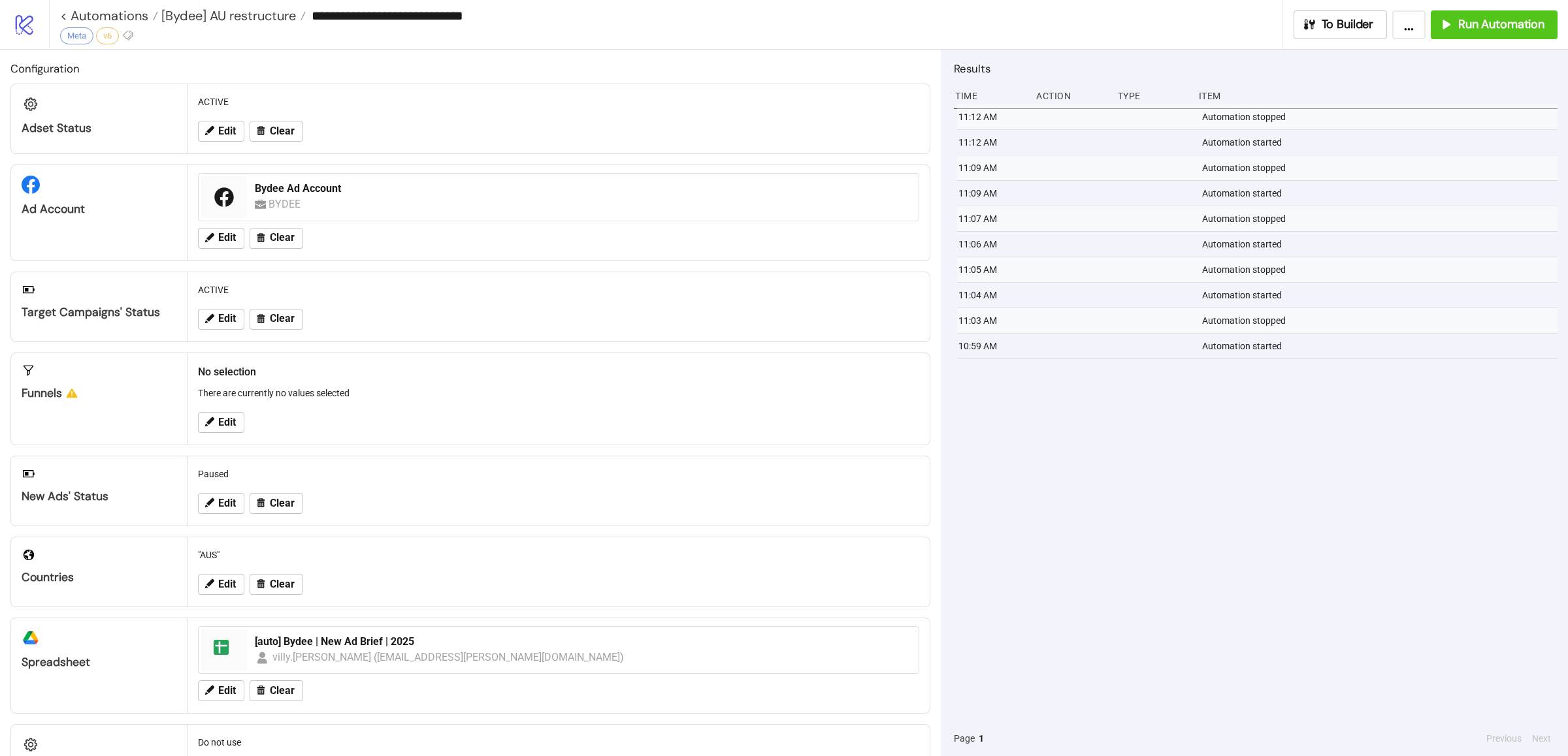
click at [1059, 444] on div "11:12 AM Automation stopped 11:12 AM Automation started 11:09 AM Automation sto…" at bounding box center [1255, 413] width 604 height 616
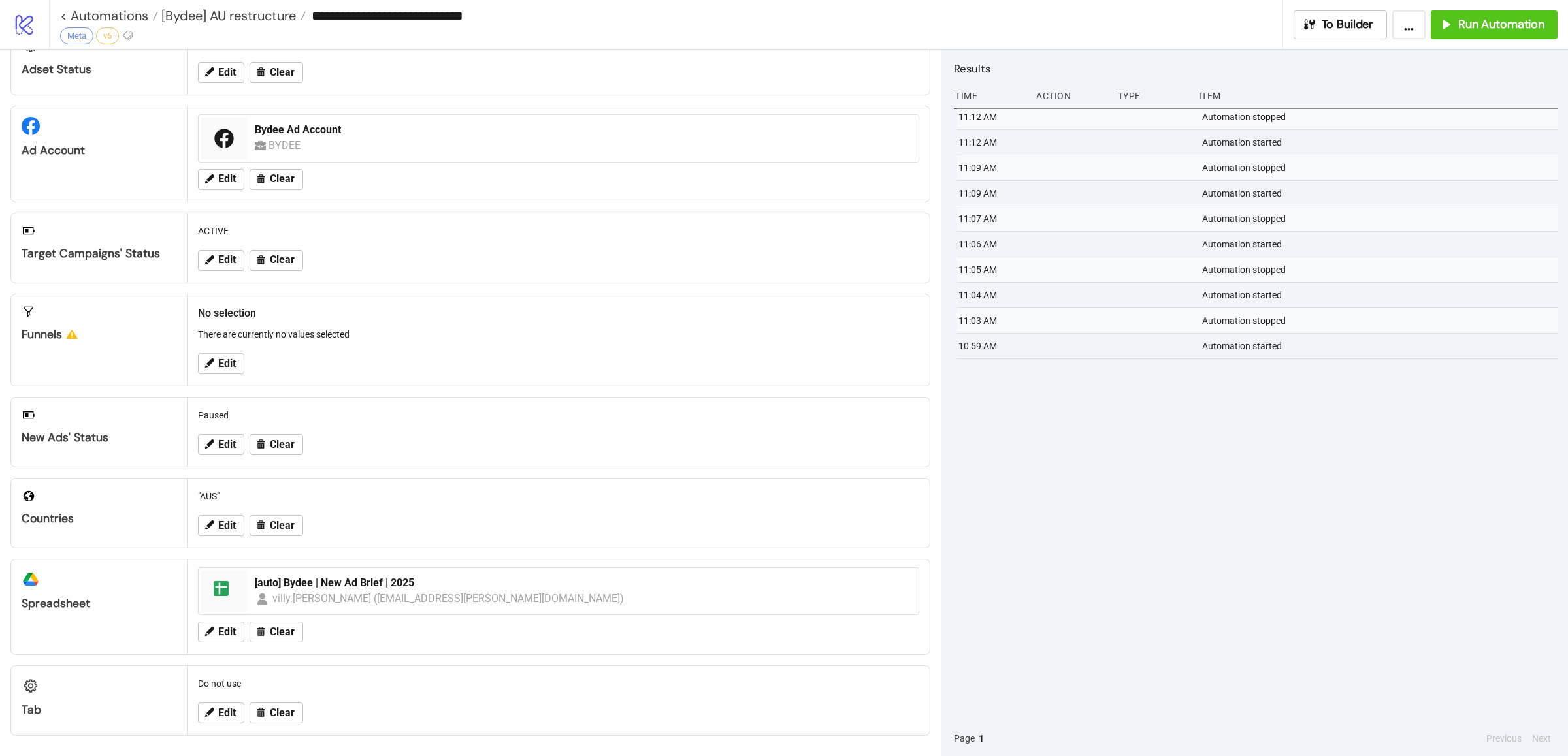
scroll to position [62, 0]
drag, startPoint x: 1099, startPoint y: 438, endPoint x: 991, endPoint y: 349, distance: 139.9
click at [1091, 432] on div "11:12 AM Automation stopped 11:12 AM Automation started 11:09 AM Automation sto…" at bounding box center [1255, 413] width 604 height 616
click at [1073, 624] on div "11:12 AM Automation stopped 11:12 AM Automation started 11:09 AM Automation sto…" at bounding box center [1255, 413] width 604 height 616
click at [985, 496] on div "11:12 AM Automation stopped 11:12 AM Automation started 11:09 AM Automation sto…" at bounding box center [1255, 413] width 604 height 616
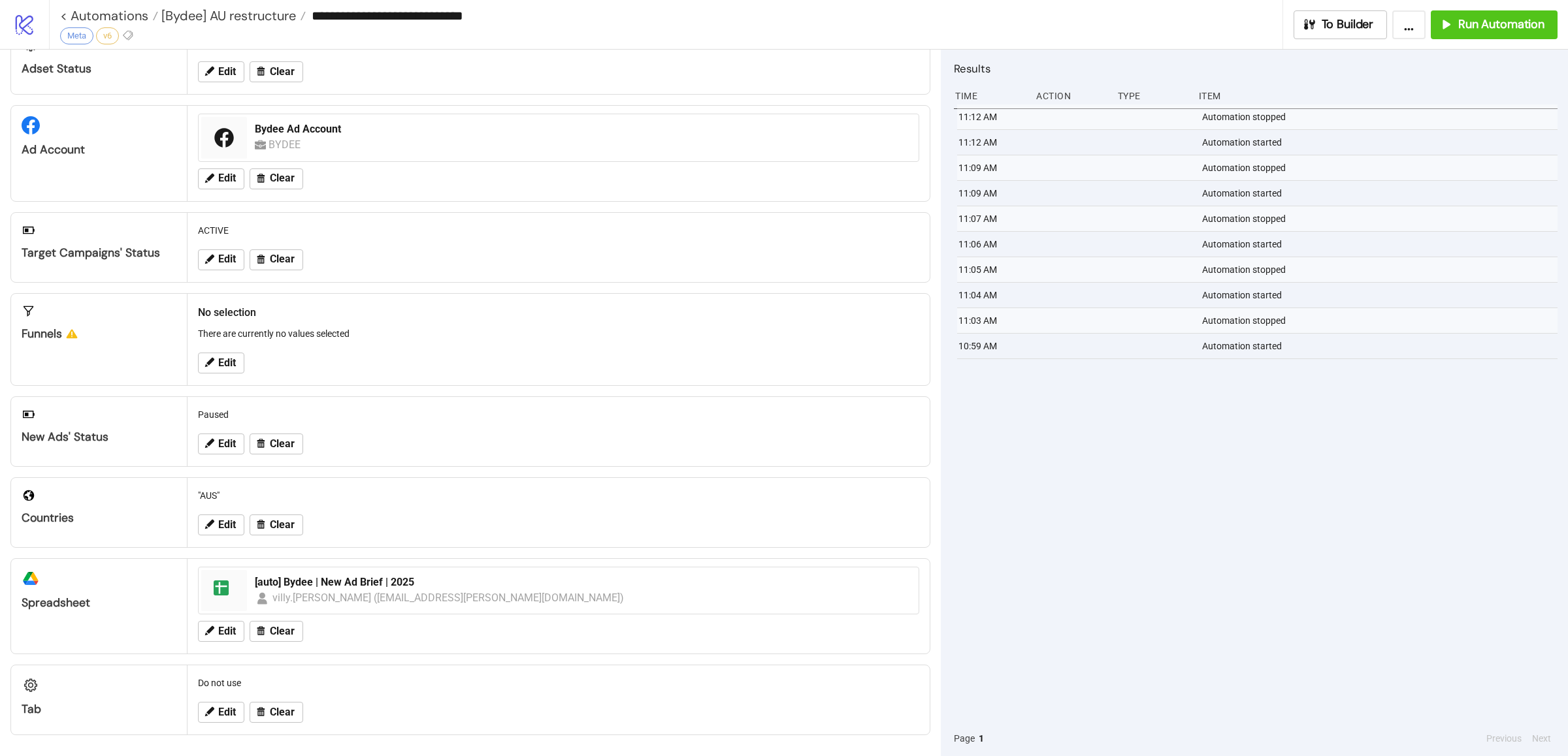
click at [1142, 506] on div "11:12 AM Automation stopped 11:12 AM Automation started 11:09 AM Automation sto…" at bounding box center [1255, 413] width 604 height 616
click at [1134, 552] on div "11:12 AM Automation stopped 11:12 AM Automation started 11:09 AM Automation sto…" at bounding box center [1255, 413] width 604 height 616
